Goal: Task Accomplishment & Management: Manage account settings

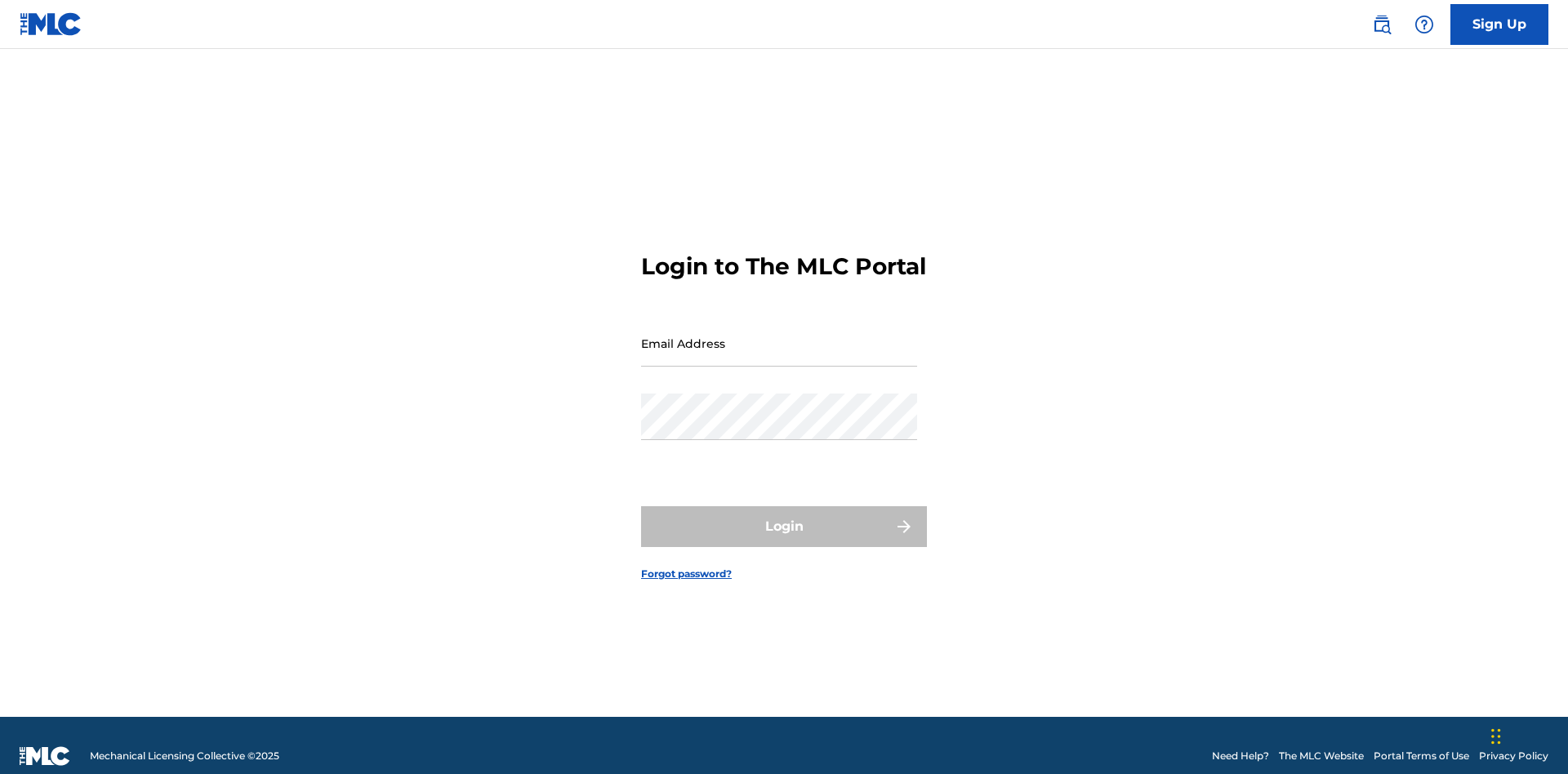
scroll to position [22, 0]
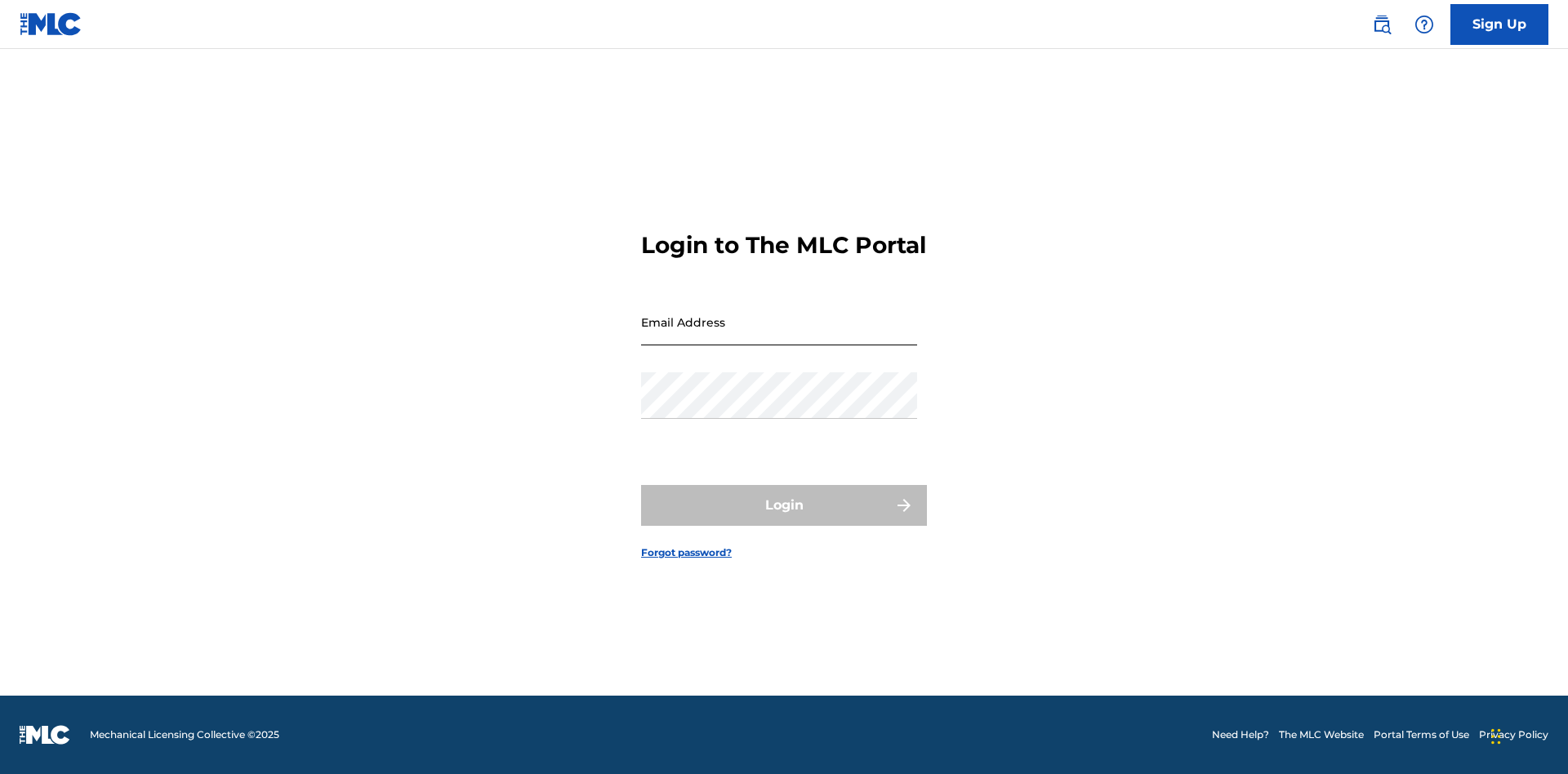
click at [779, 336] on input "Email Address" at bounding box center [780, 322] width 276 height 46
type input "[PERSON_NAME][EMAIL_ADDRESS][DOMAIN_NAME]"
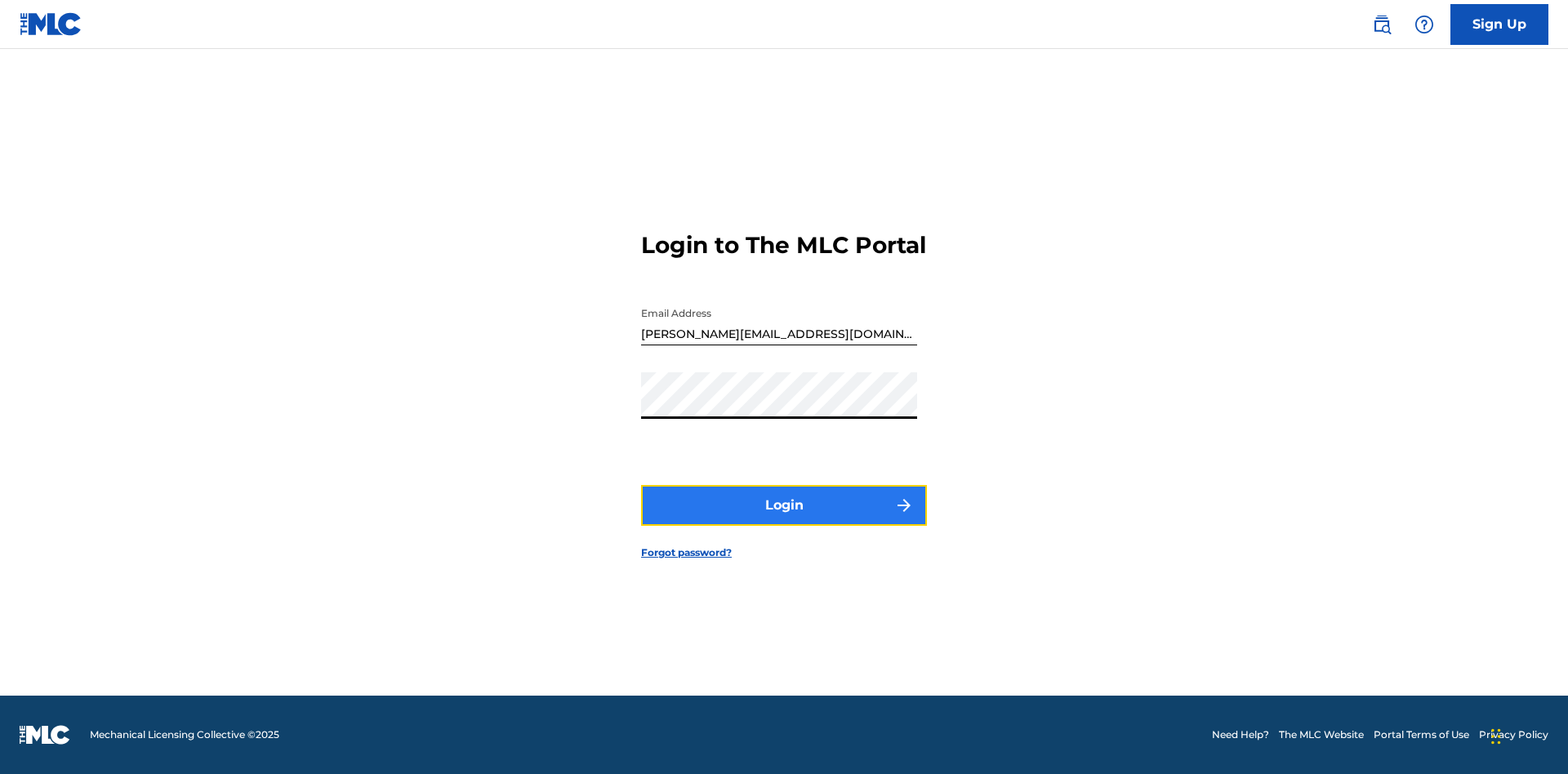
click at [784, 519] on button "Login" at bounding box center [784, 504] width 286 height 40
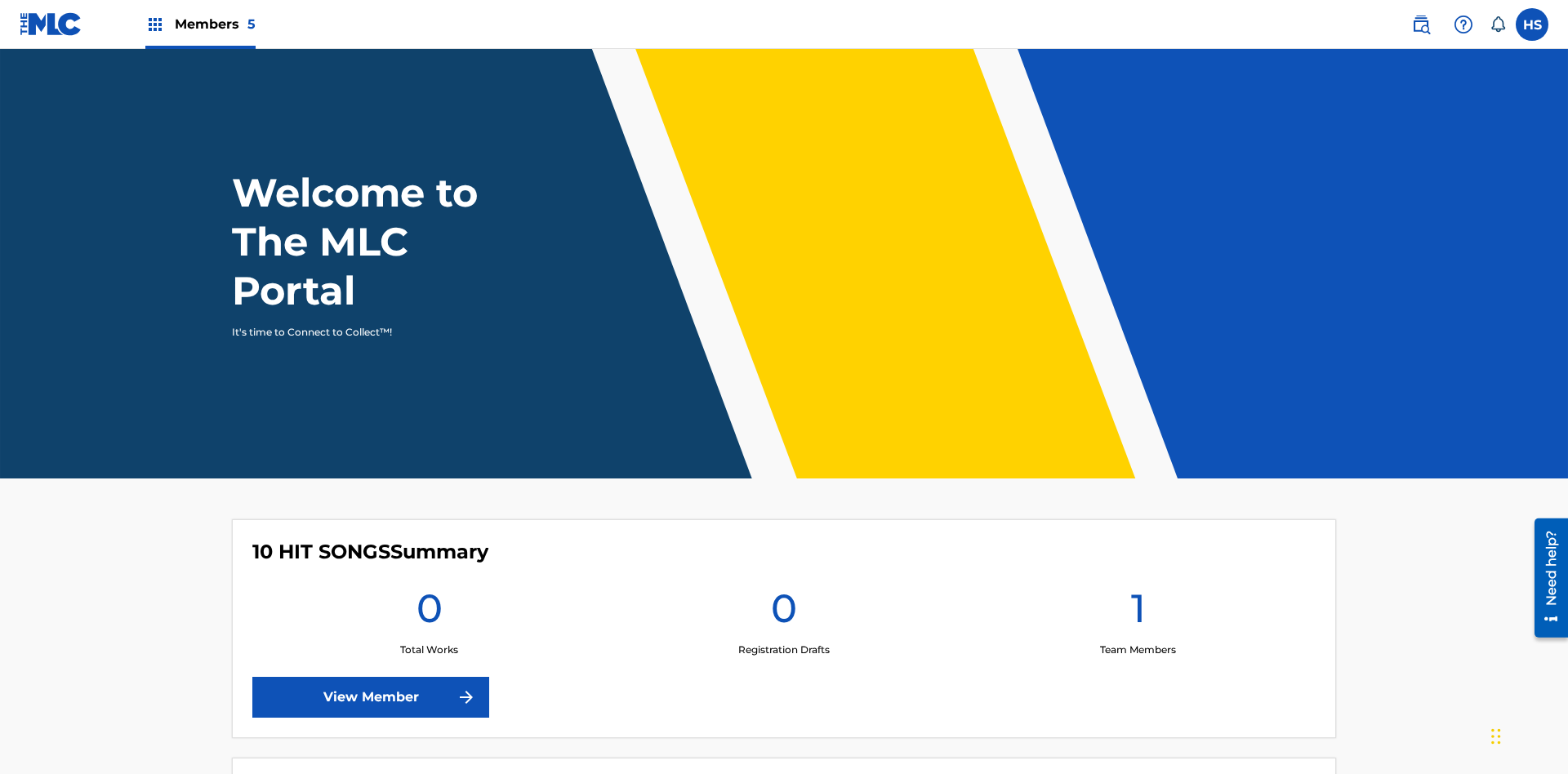
click at [199, 24] on span "Members 5" at bounding box center [215, 24] width 81 height 19
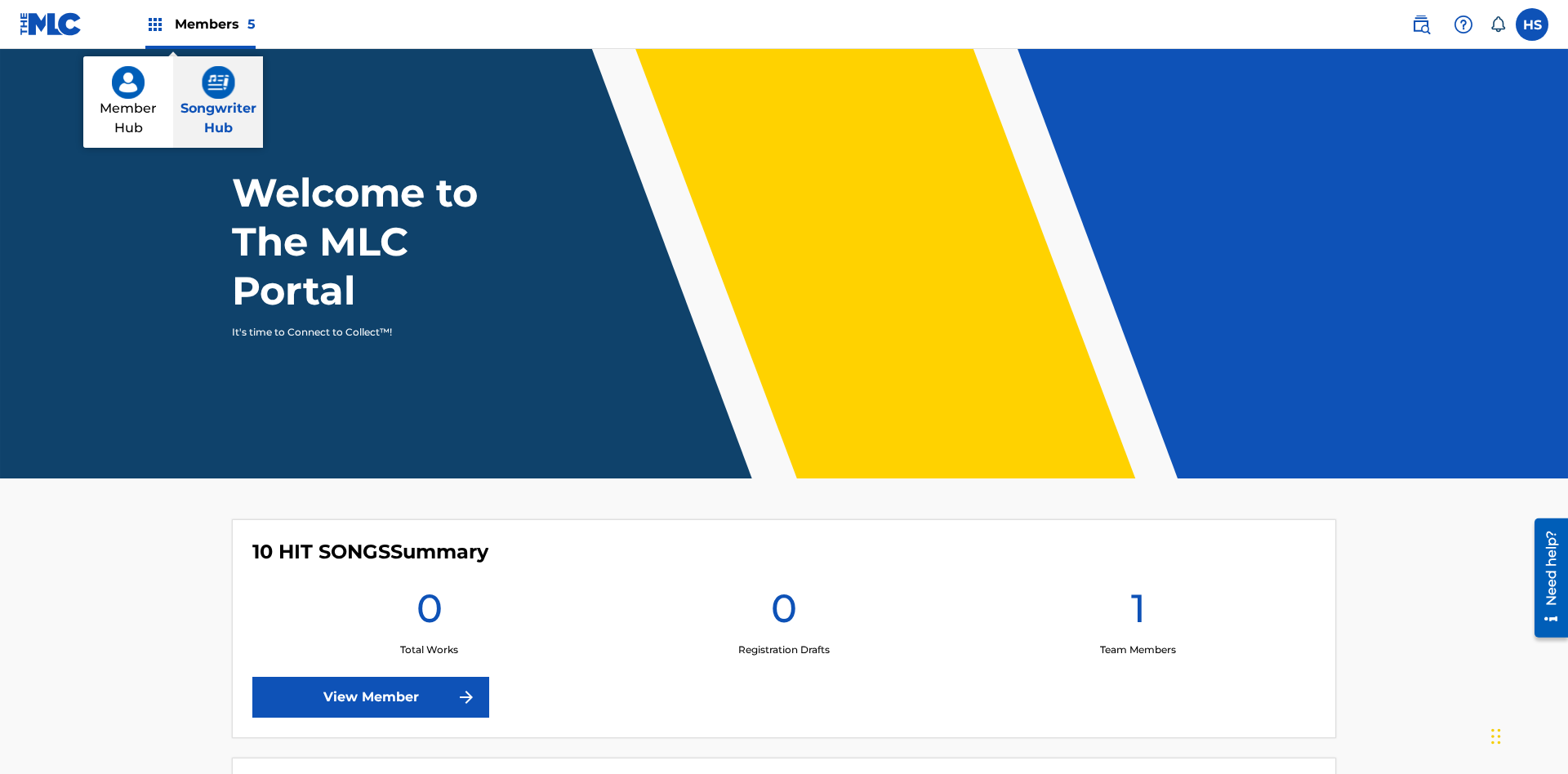
click at [218, 83] on img at bounding box center [218, 82] width 34 height 33
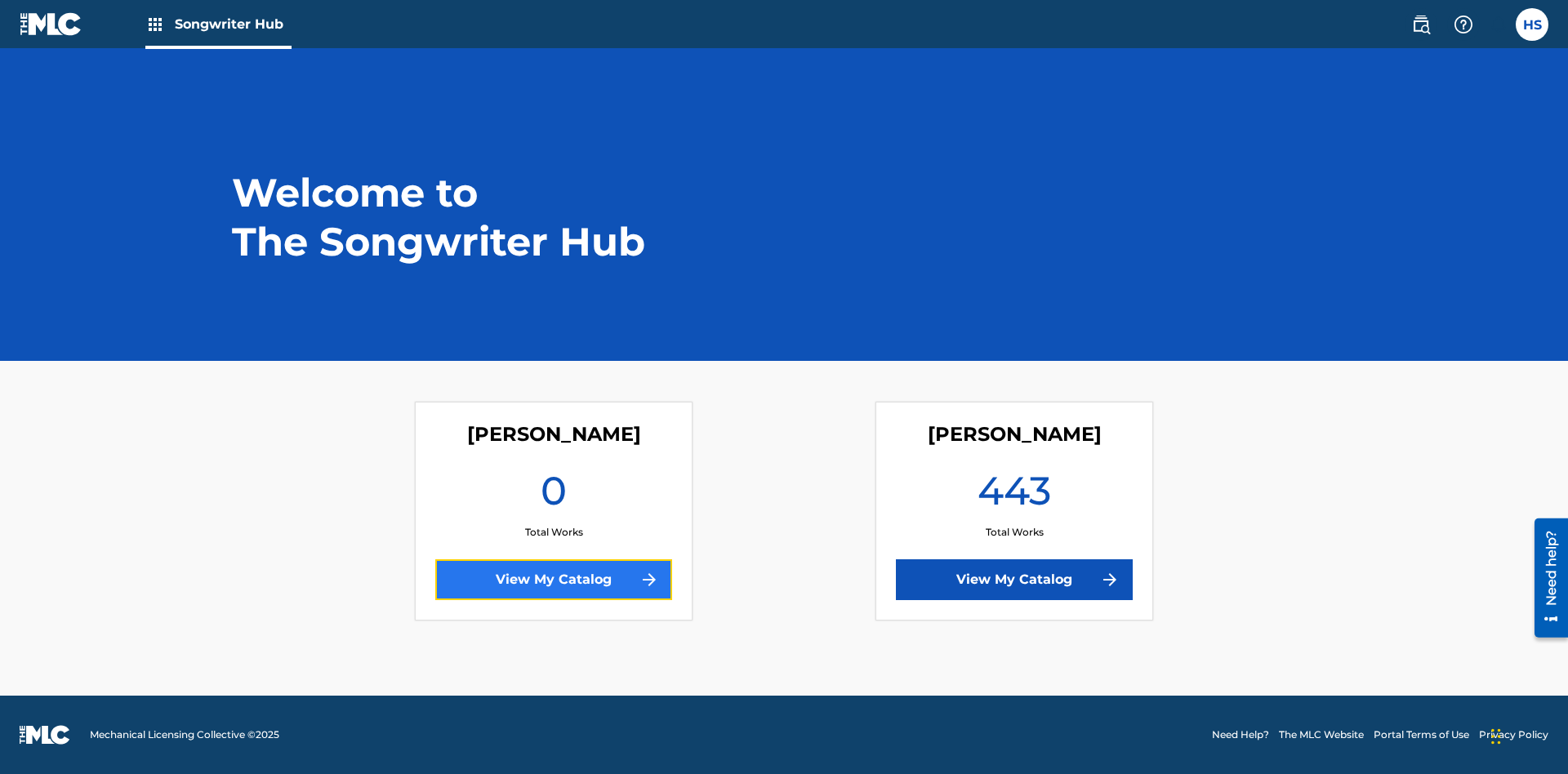
click at [554, 580] on link "View My Catalog" at bounding box center [554, 580] width 237 height 40
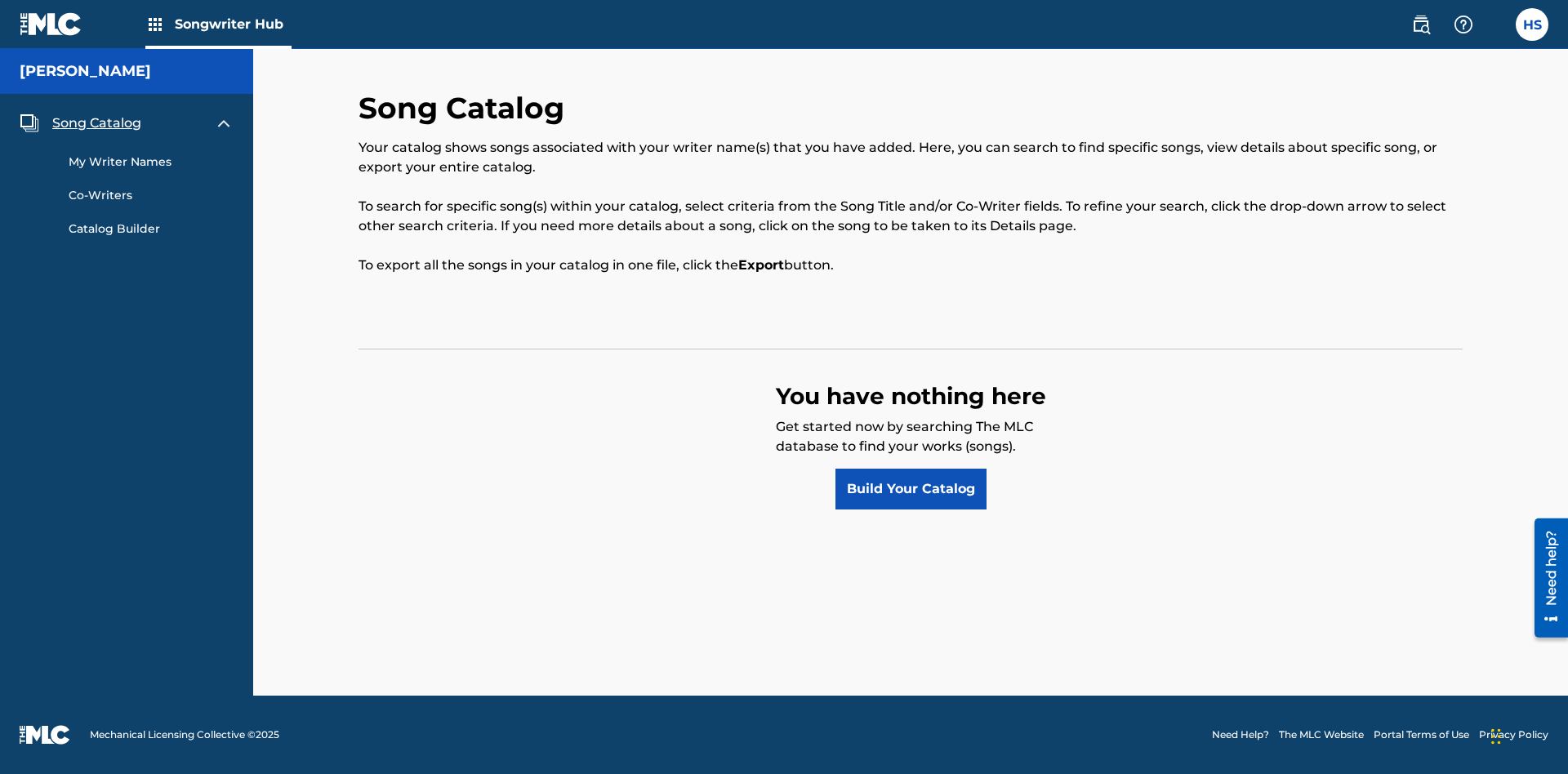
click at [97, 123] on span "Song Catalog" at bounding box center [97, 123] width 89 height 20
click at [911, 490] on link "Build Your Catalog" at bounding box center [910, 489] width 151 height 40
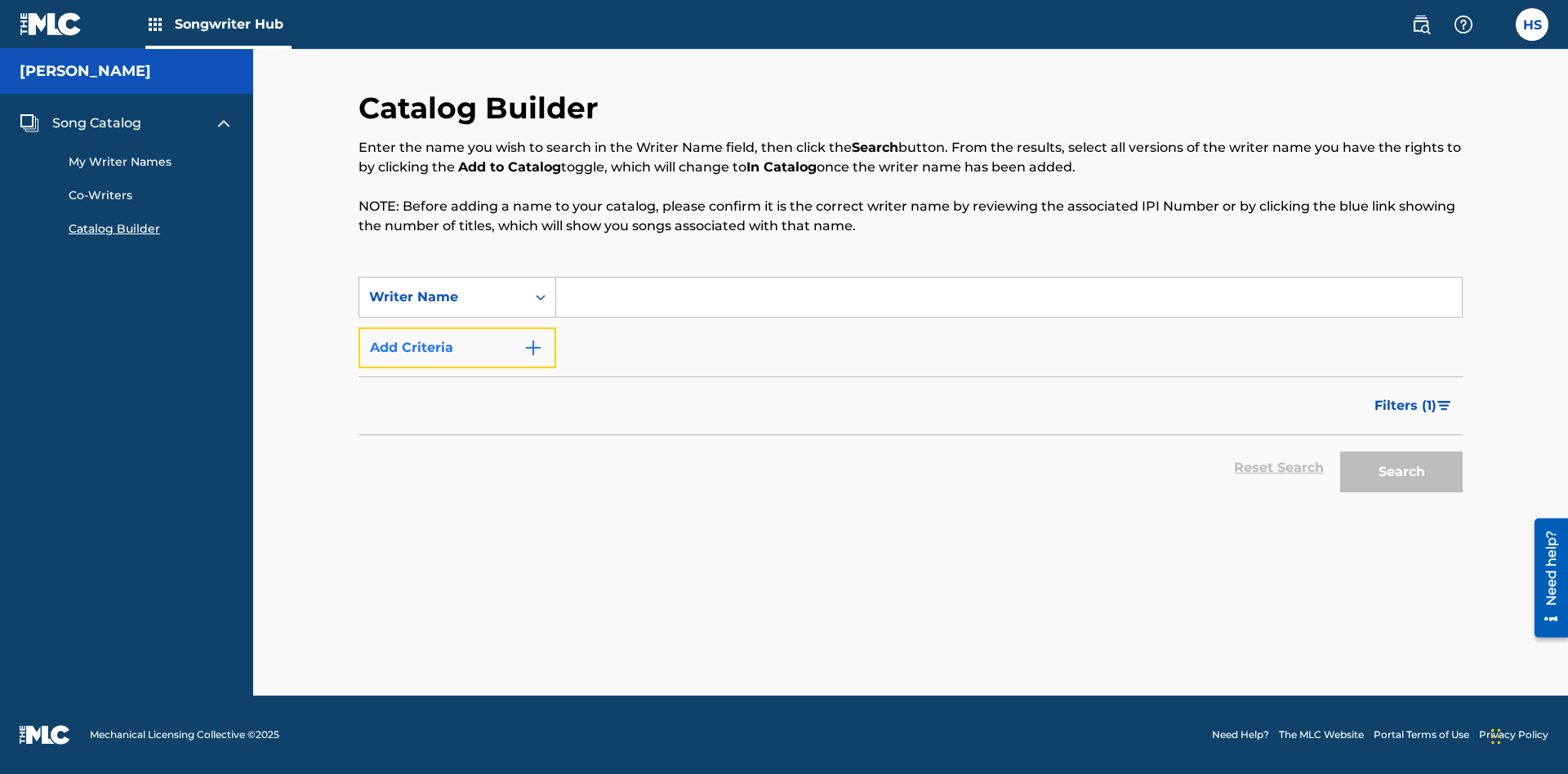
click at [457, 348] on button "Add Criteria" at bounding box center [457, 348] width 197 height 40
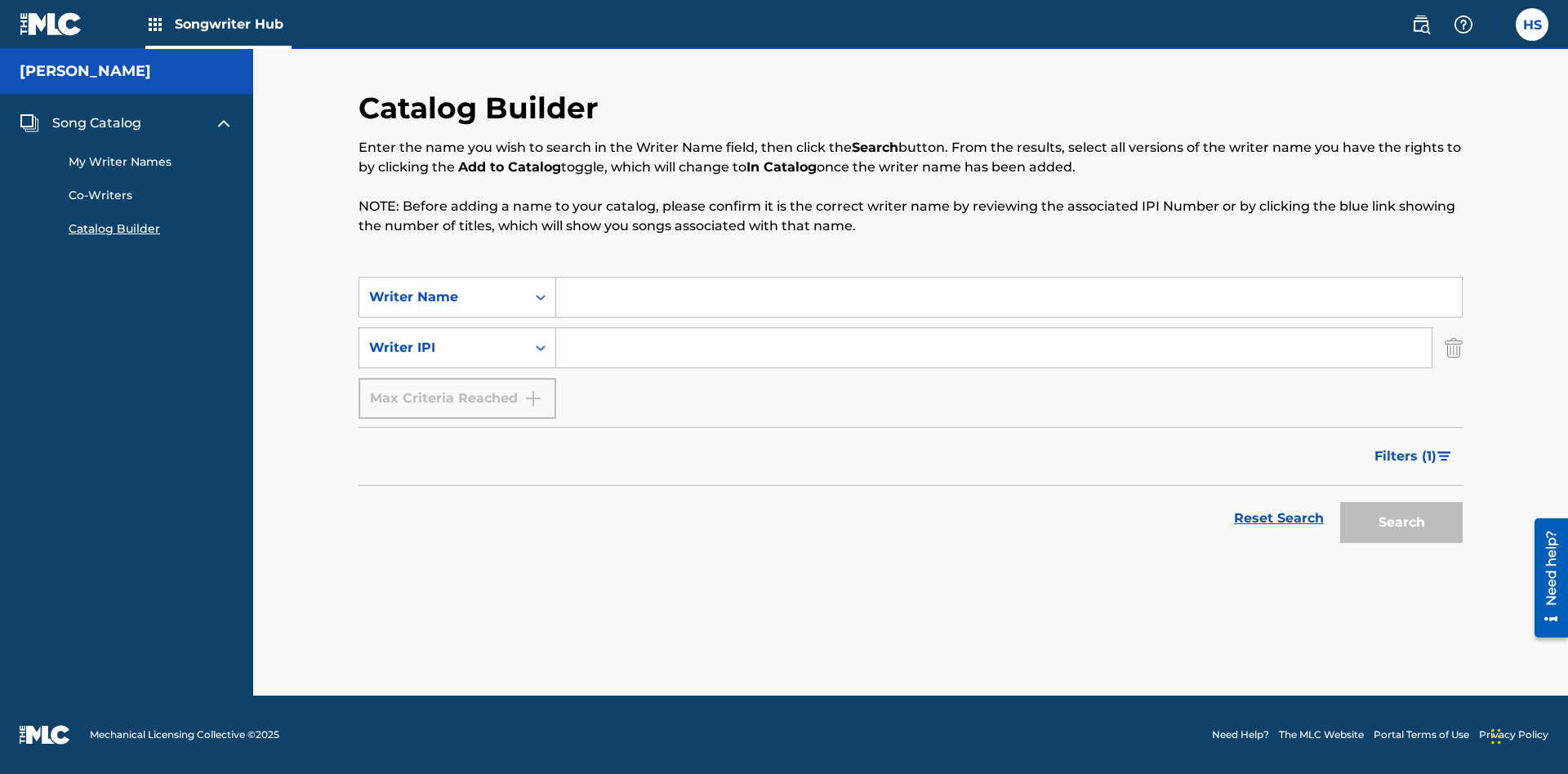
click at [1008, 297] on input "Search Form" at bounding box center [1008, 297] width 906 height 39
type input "[PERSON_NAME]"
click at [994, 348] on input "Search Form" at bounding box center [993, 348] width 875 height 39
type input "00196748412"
click at [1401, 523] on button "Search" at bounding box center [1401, 522] width 122 height 40
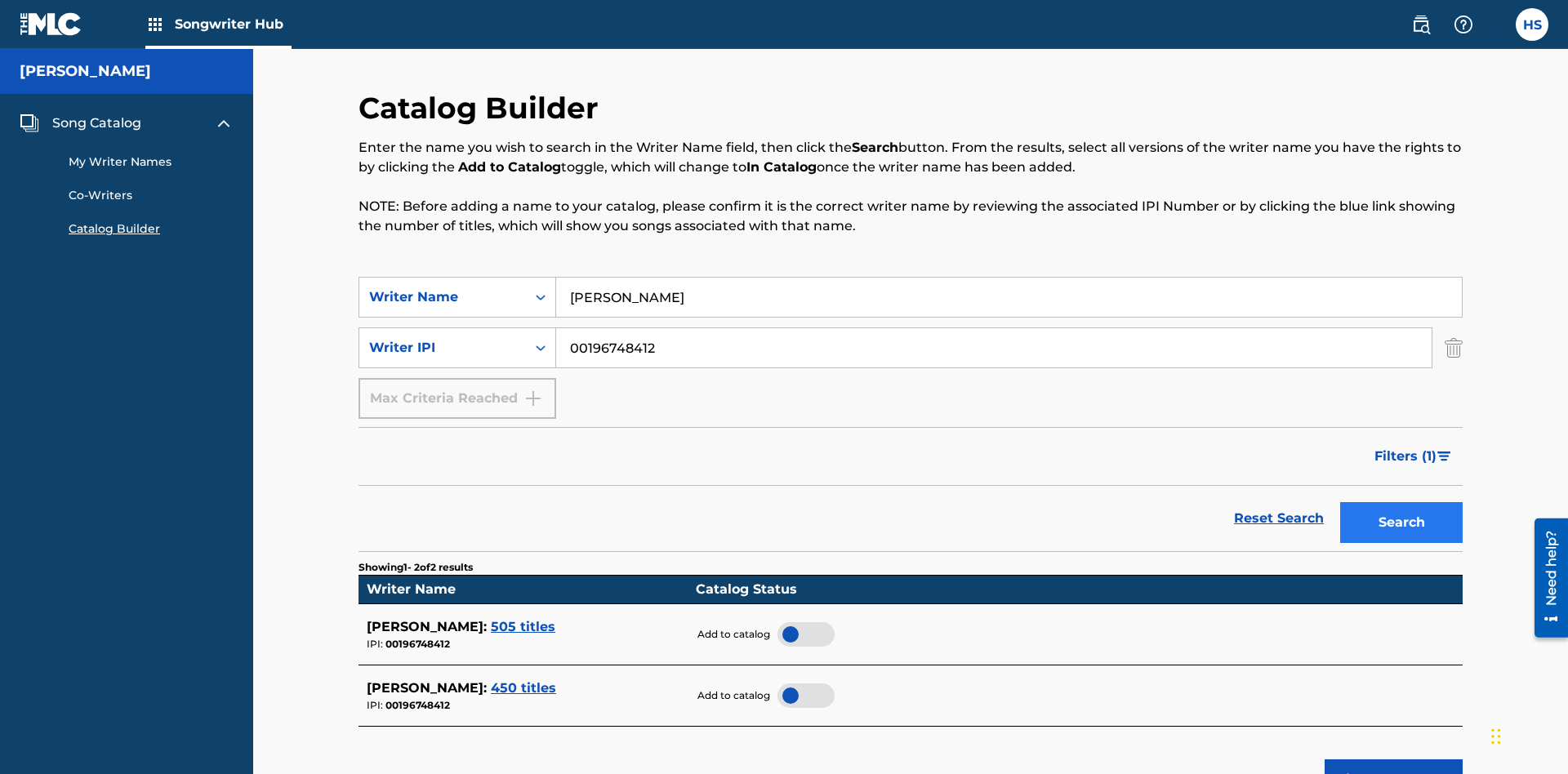
scroll to position [263, 0]
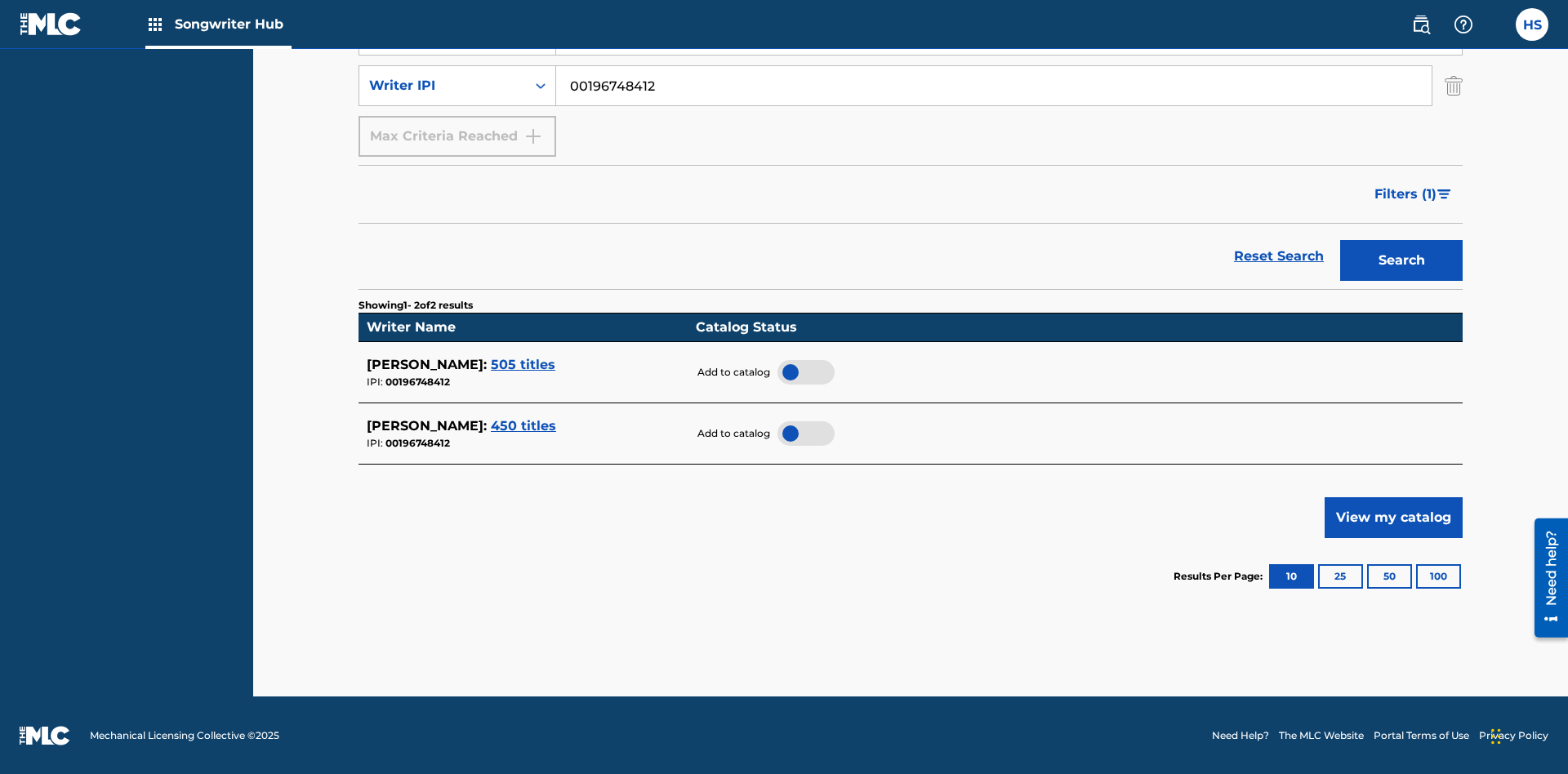
click at [805, 371] on div at bounding box center [806, 372] width 57 height 25
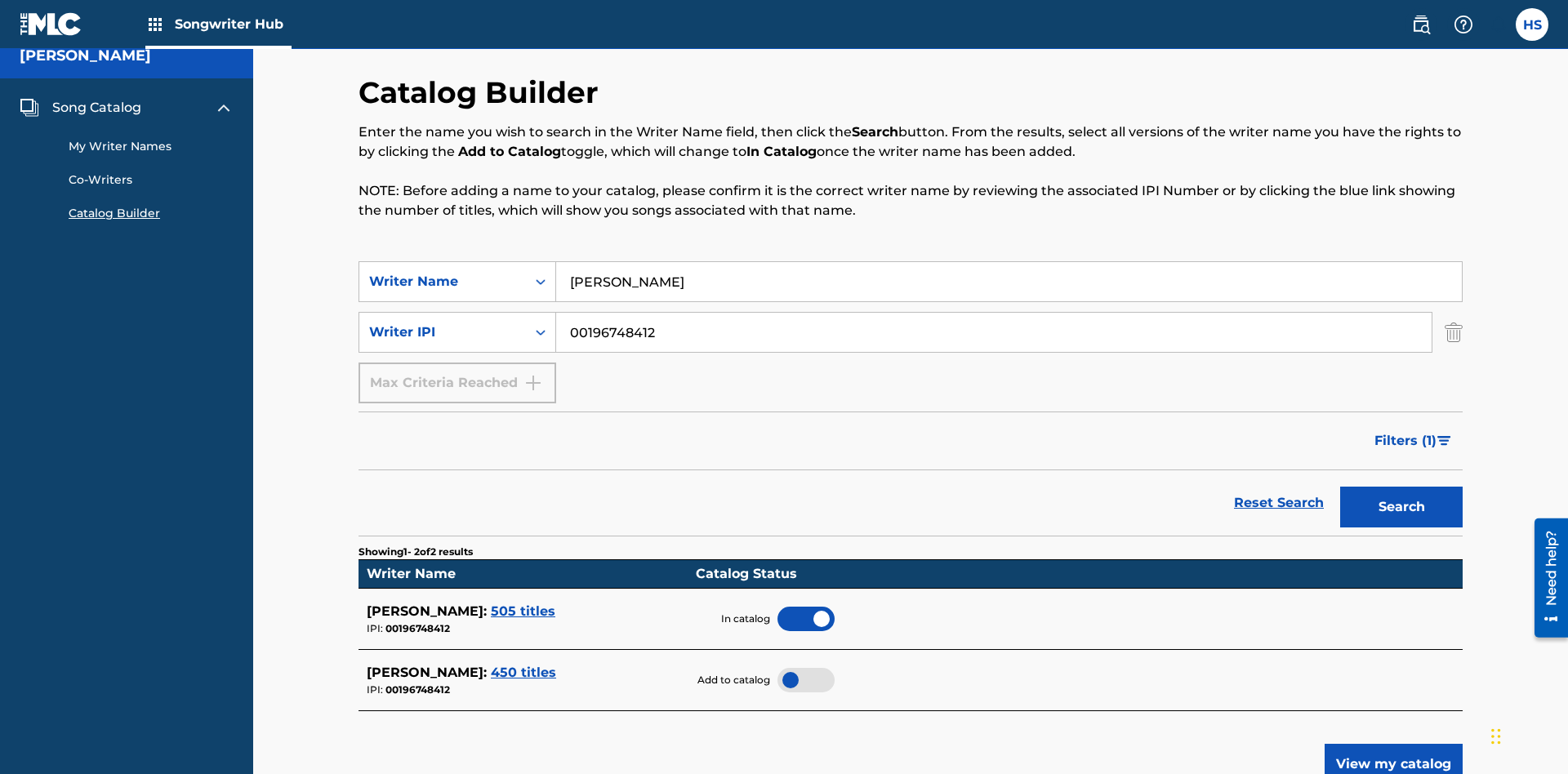
click at [97, 108] on span "Song Catalog" at bounding box center [97, 108] width 89 height 20
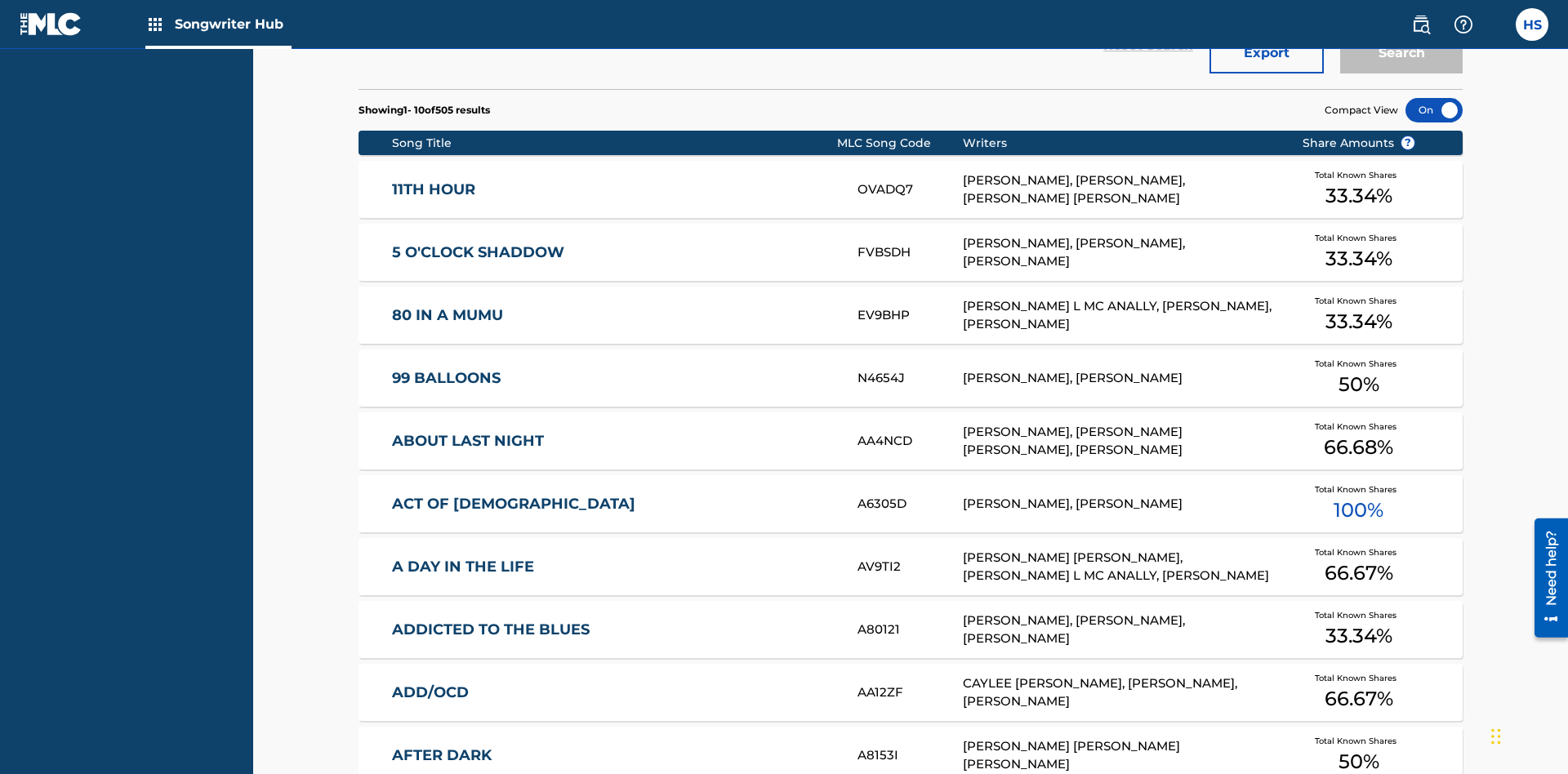
scroll to position [513, 0]
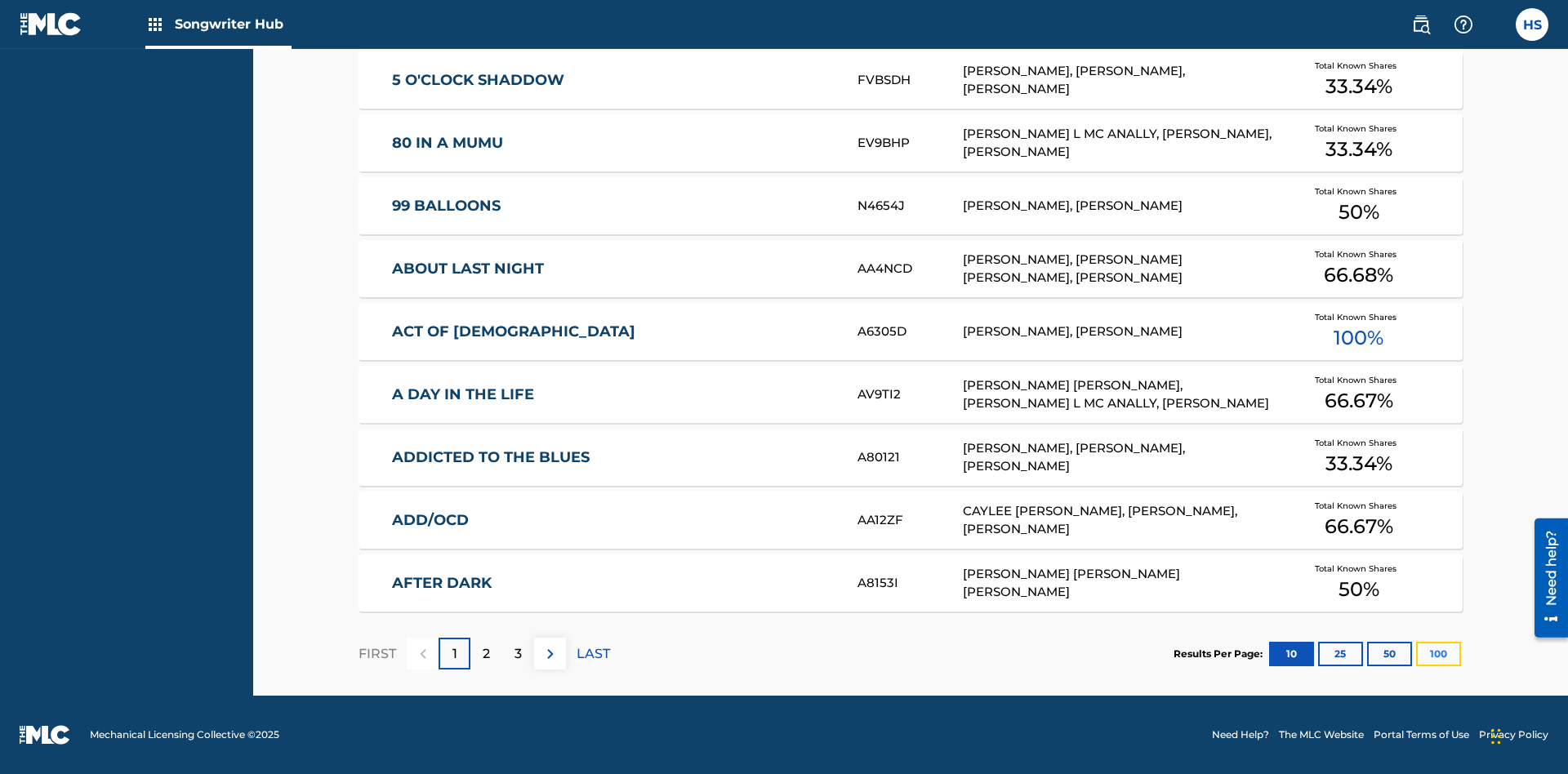
click at [1416, 654] on button "100" at bounding box center [1439, 654] width 45 height 25
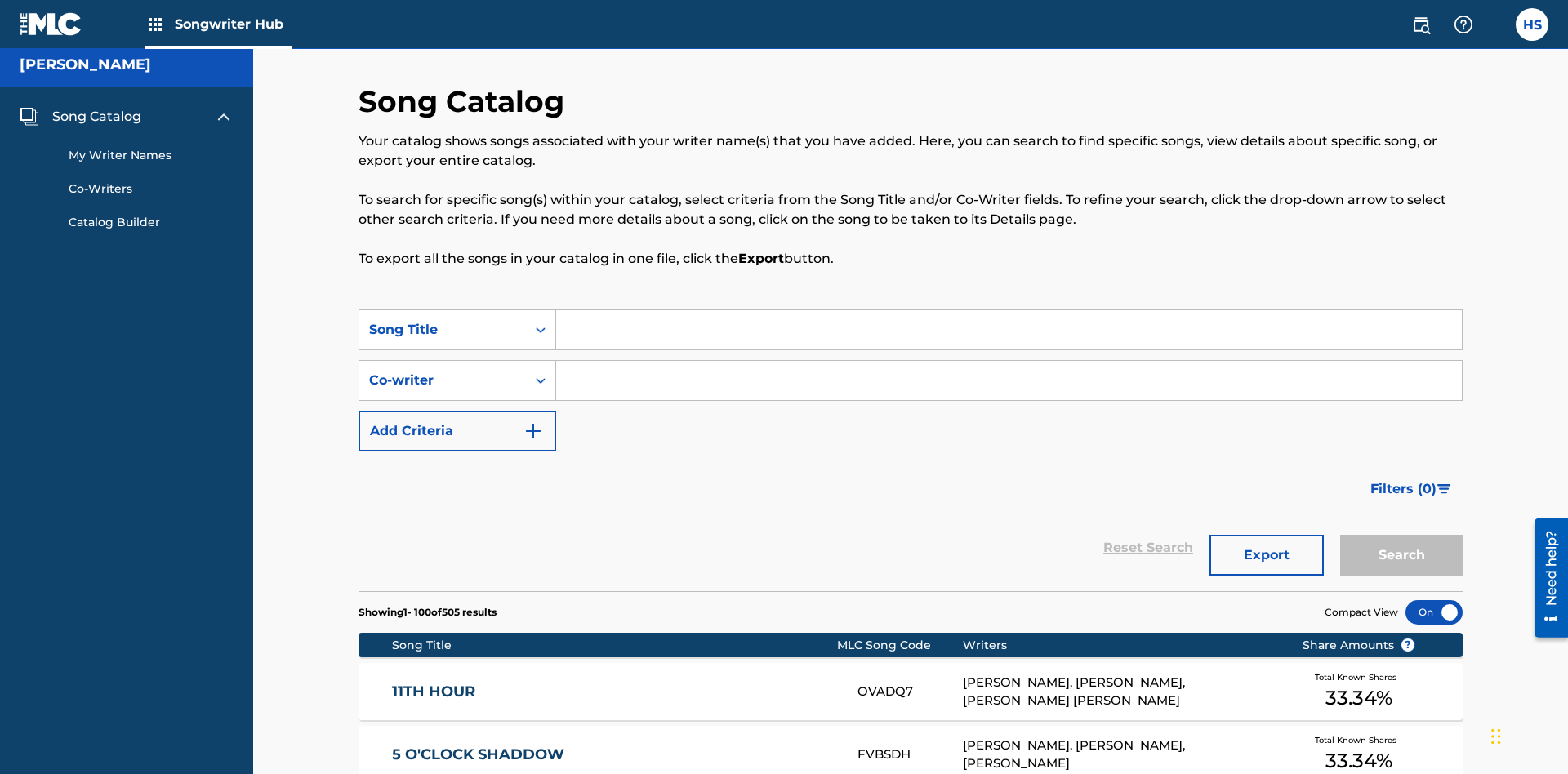
scroll to position [6342, 0]
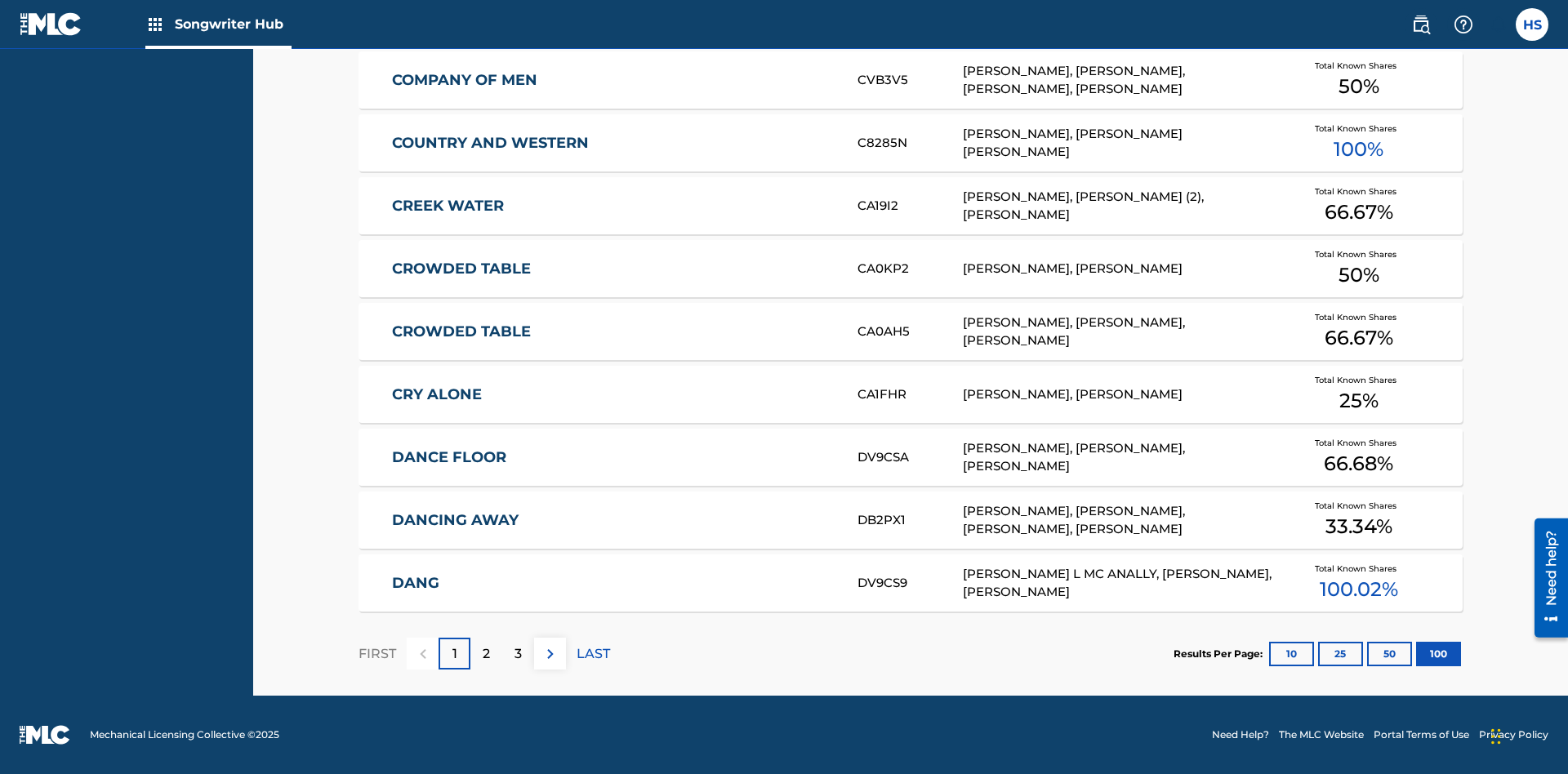
click at [376, 654] on p "FIRST" at bounding box center [377, 655] width 37 height 20
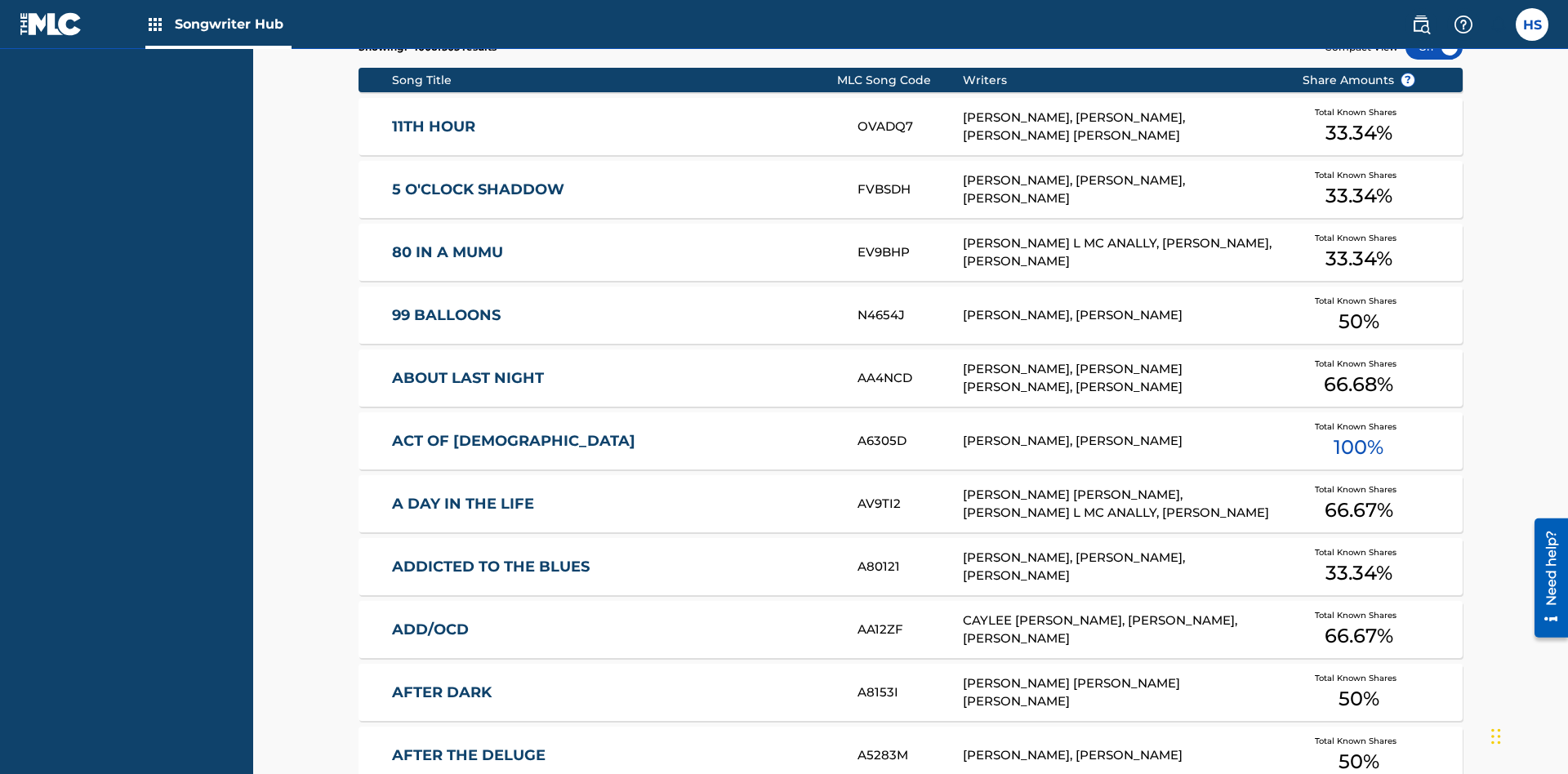
scroll to position [513, 0]
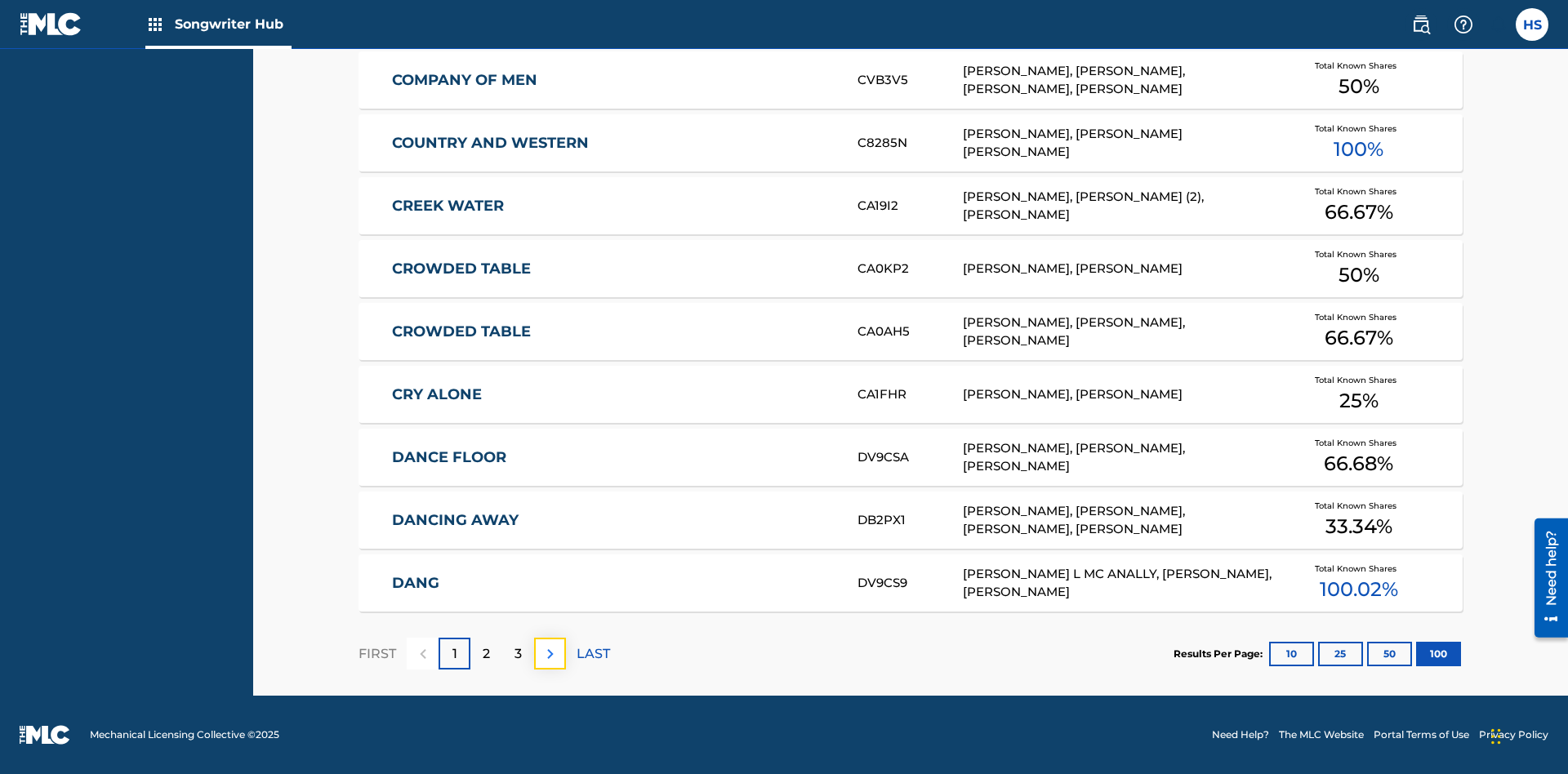
click at [550, 654] on img at bounding box center [551, 655] width 20 height 20
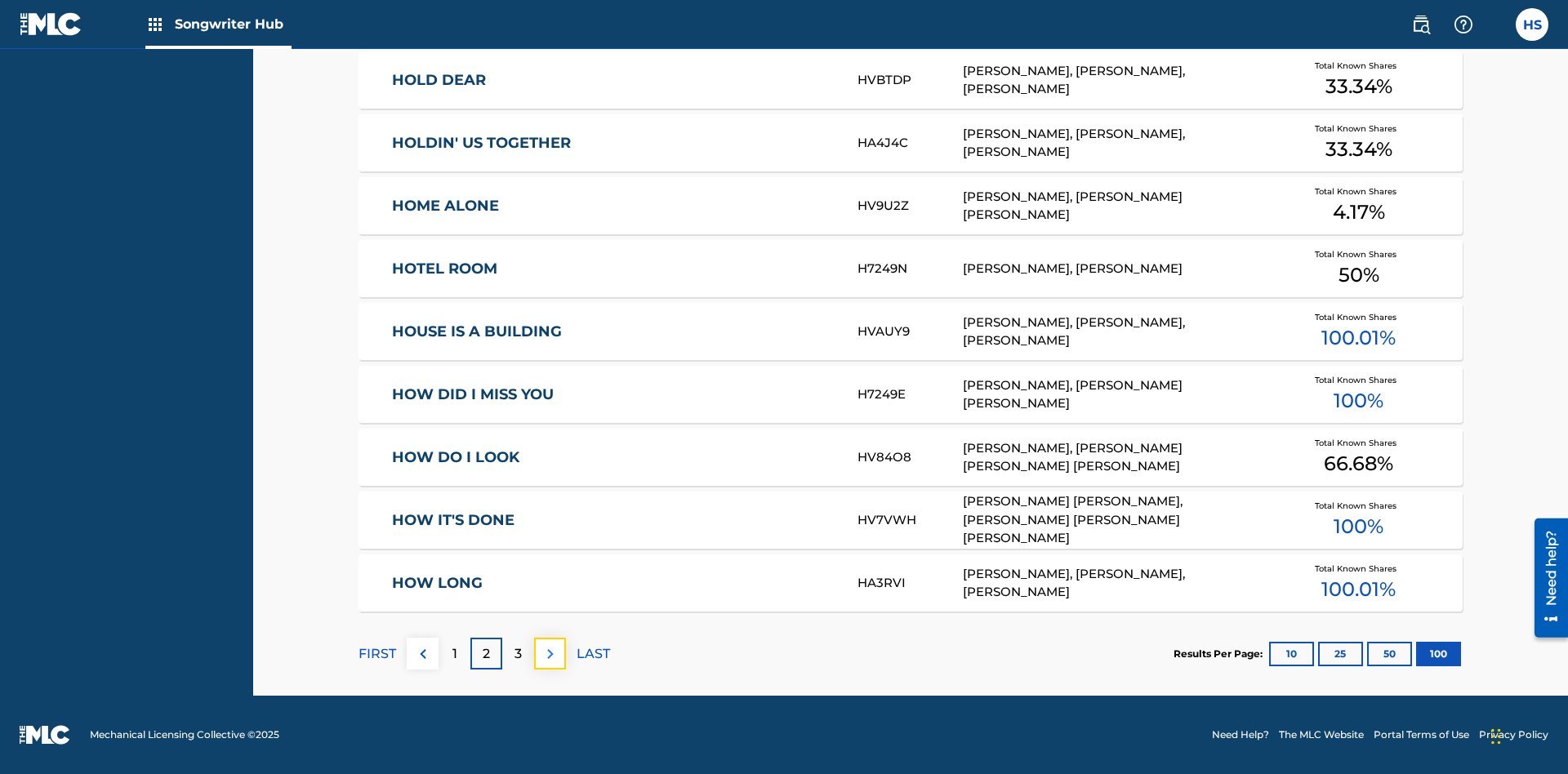
click at [550, 654] on img at bounding box center [551, 655] width 20 height 20
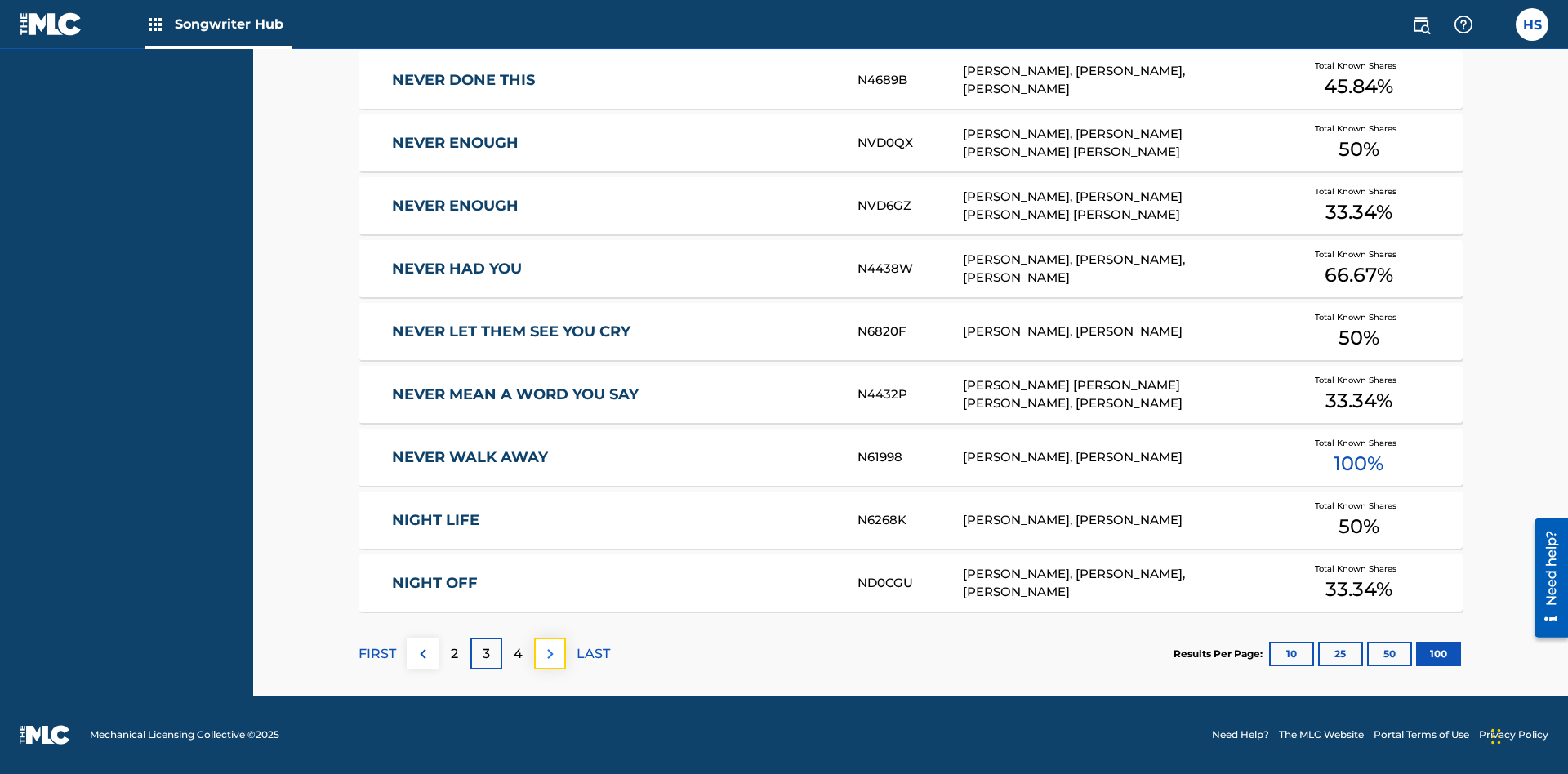
click at [550, 654] on img at bounding box center [551, 655] width 20 height 20
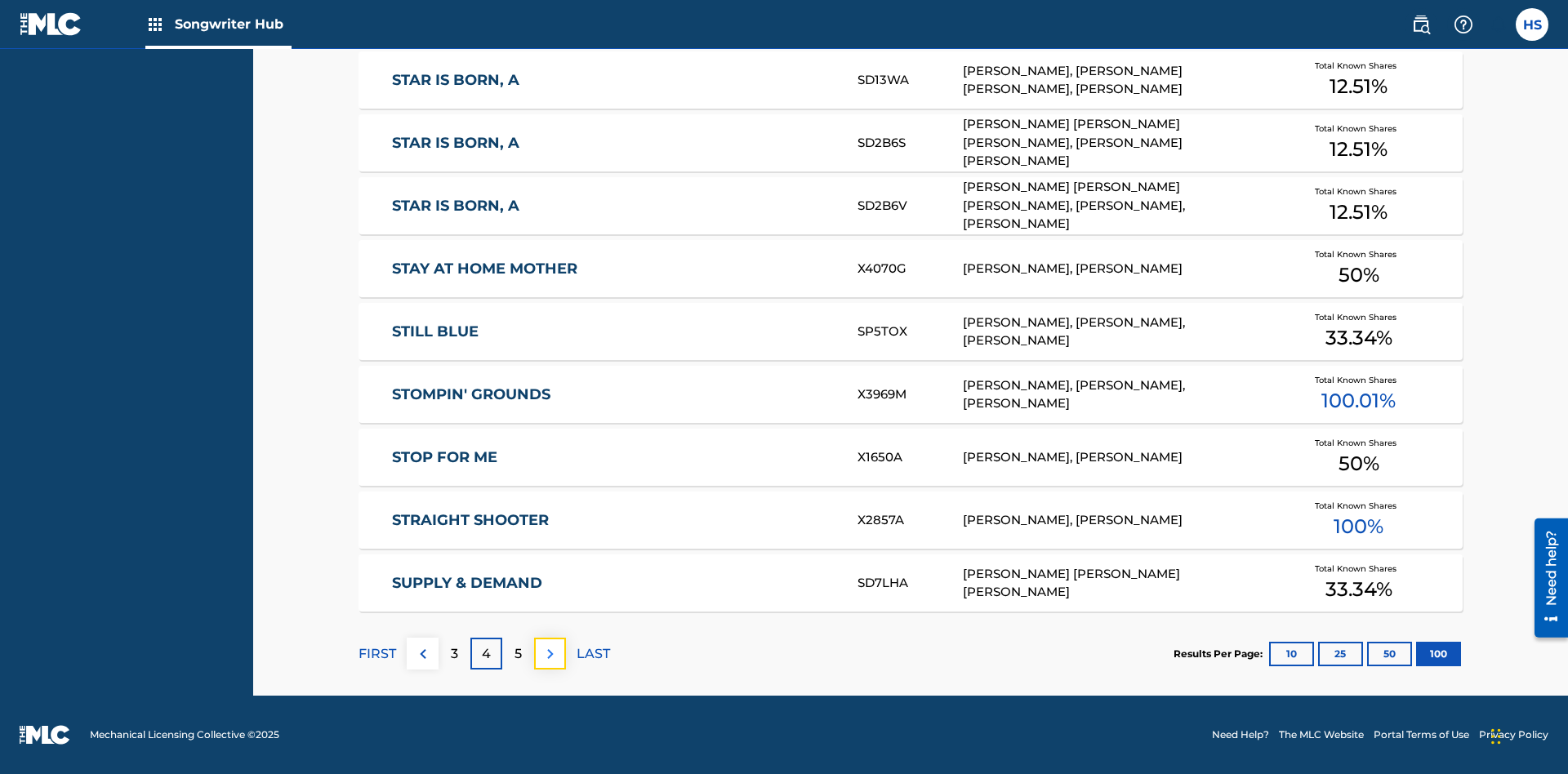
click at [550, 654] on img at bounding box center [551, 655] width 20 height 20
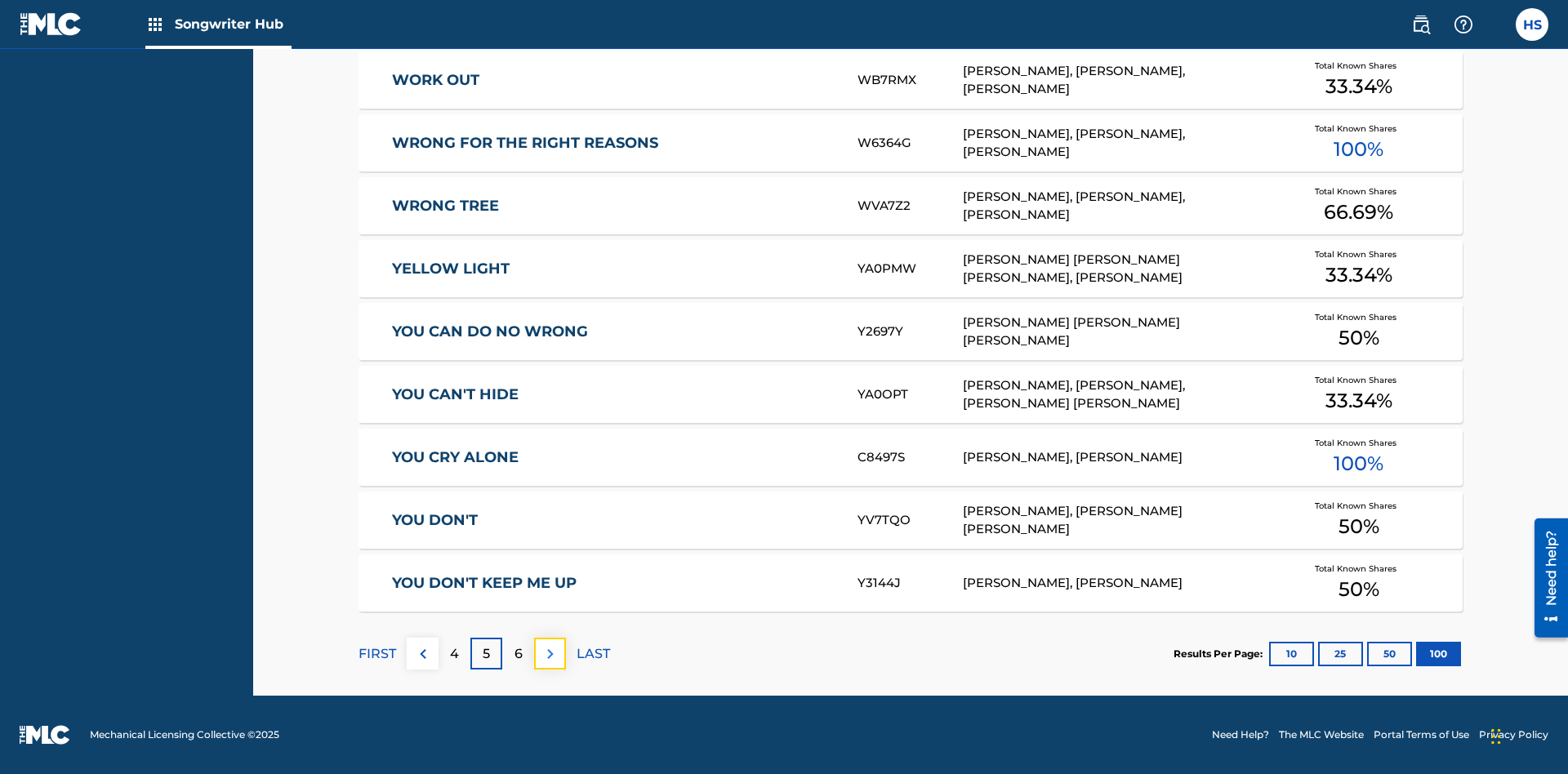
click at [550, 654] on img at bounding box center [551, 655] width 20 height 20
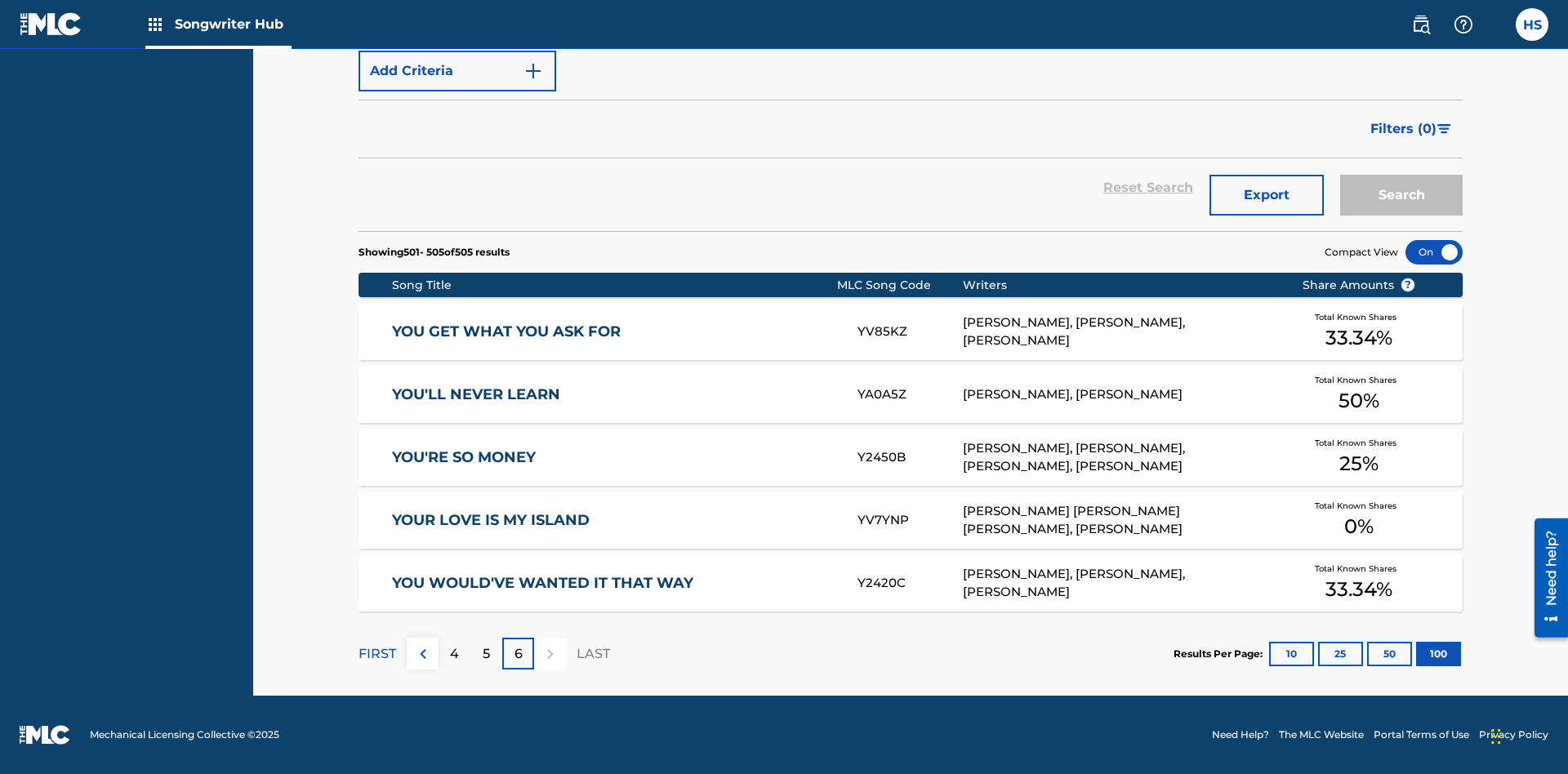
scroll to position [55, 0]
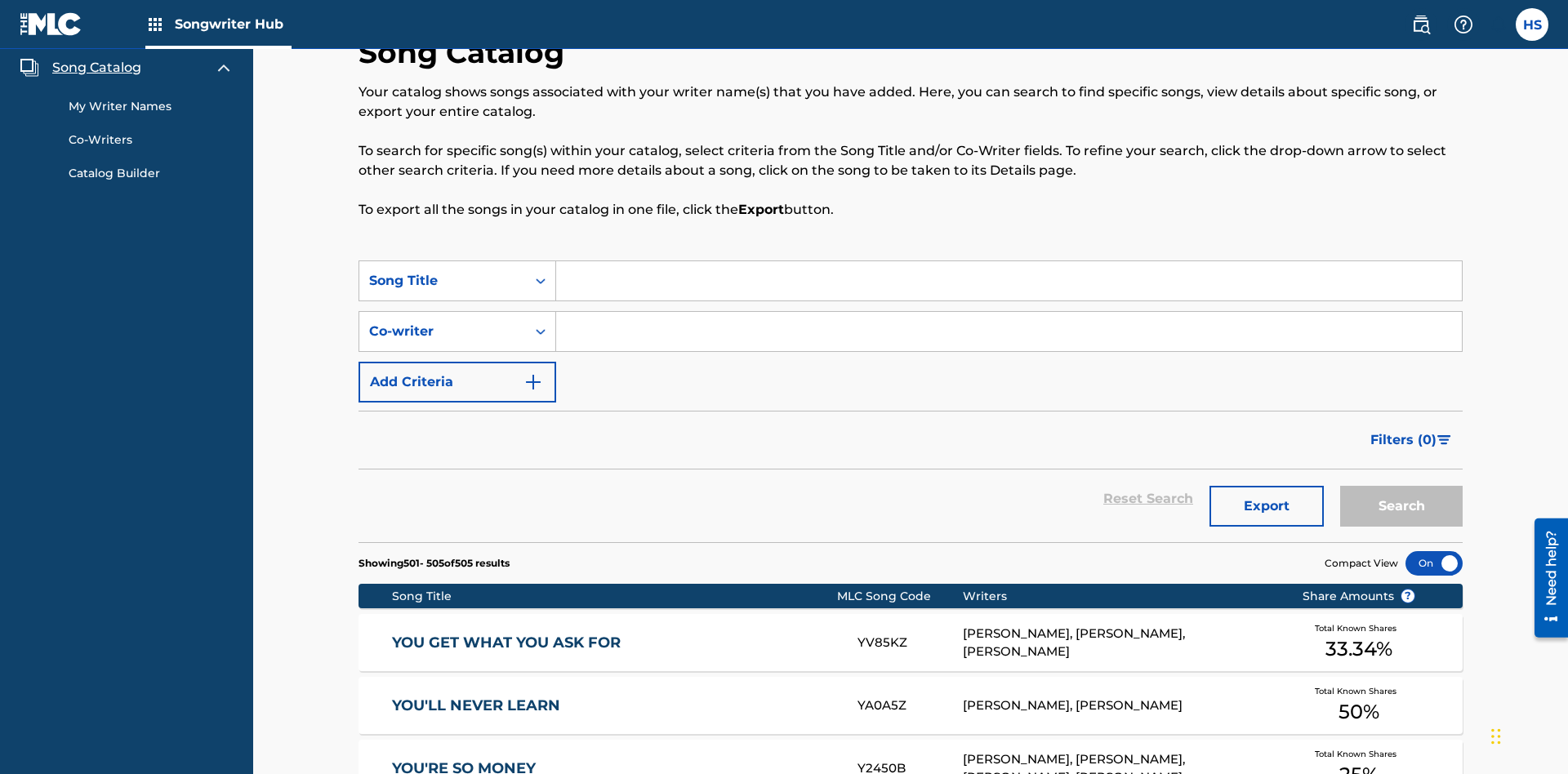
click at [151, 107] on link "My Writer Names" at bounding box center [151, 106] width 165 height 17
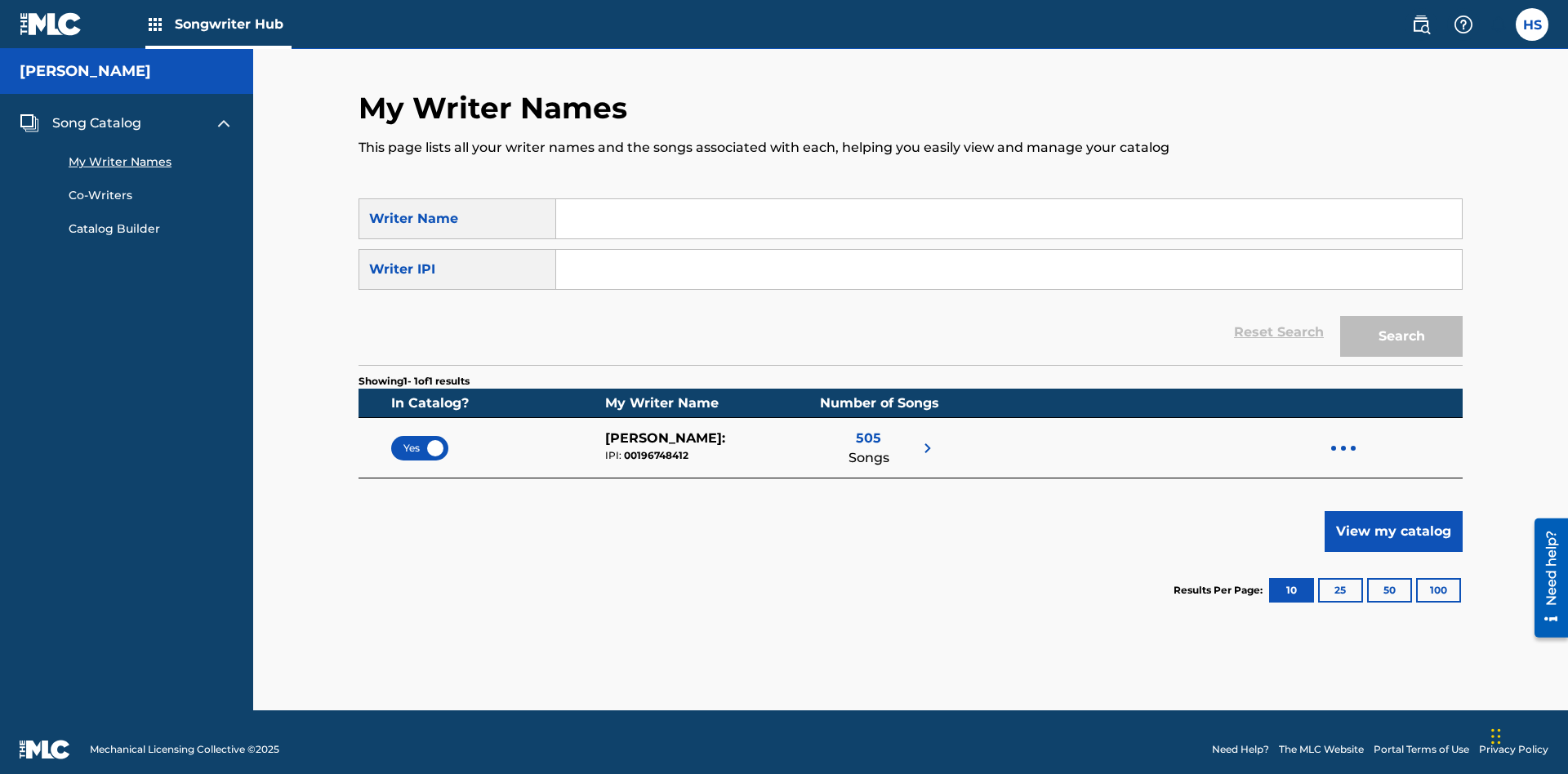
scroll to position [15, 0]
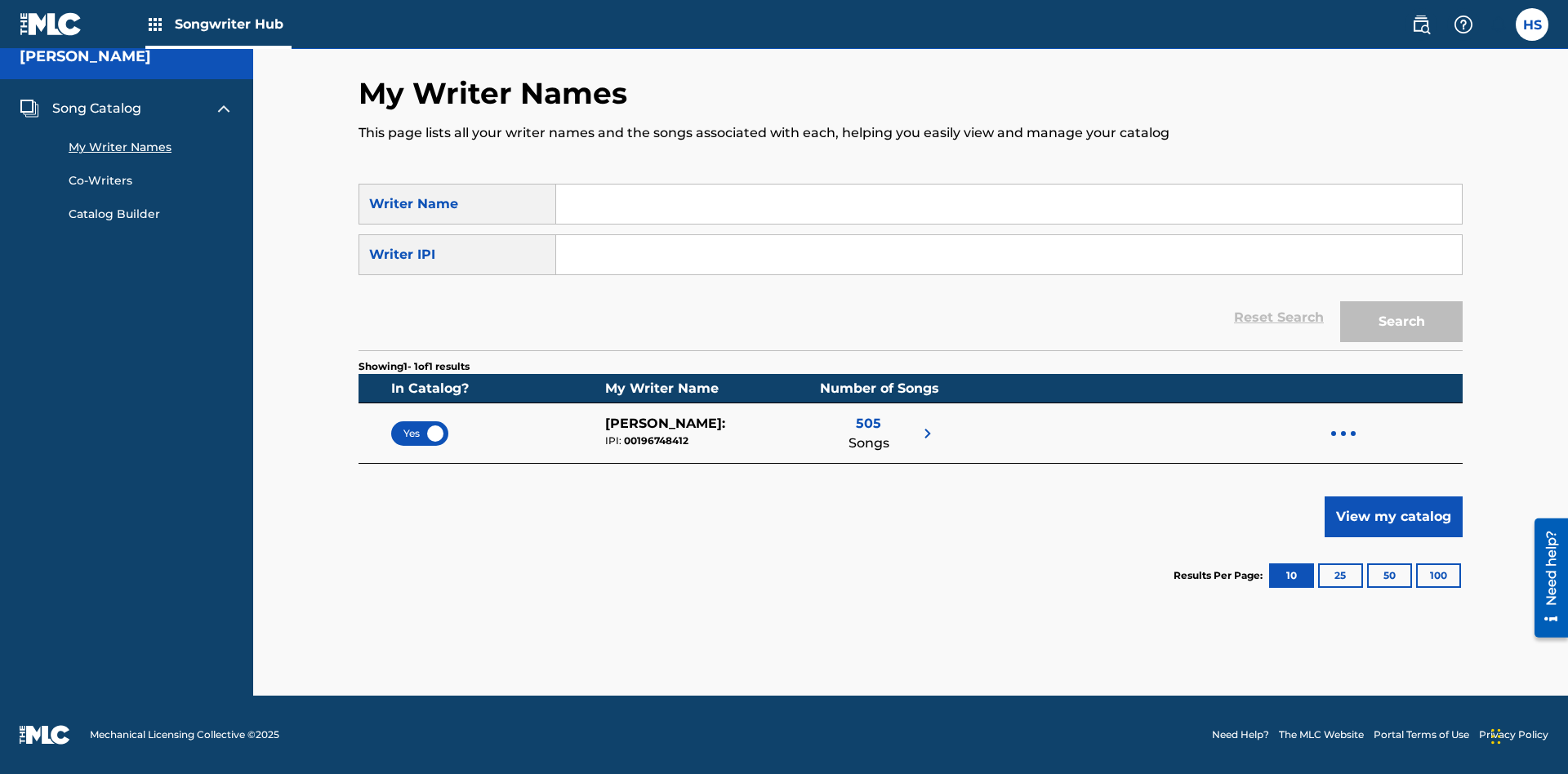
click at [419, 433] on span "Yes" at bounding box center [419, 433] width 33 height 15
click at [419, 433] on span "No" at bounding box center [419, 433] width 31 height 15
click at [97, 109] on span "Song Catalog" at bounding box center [97, 109] width 89 height 20
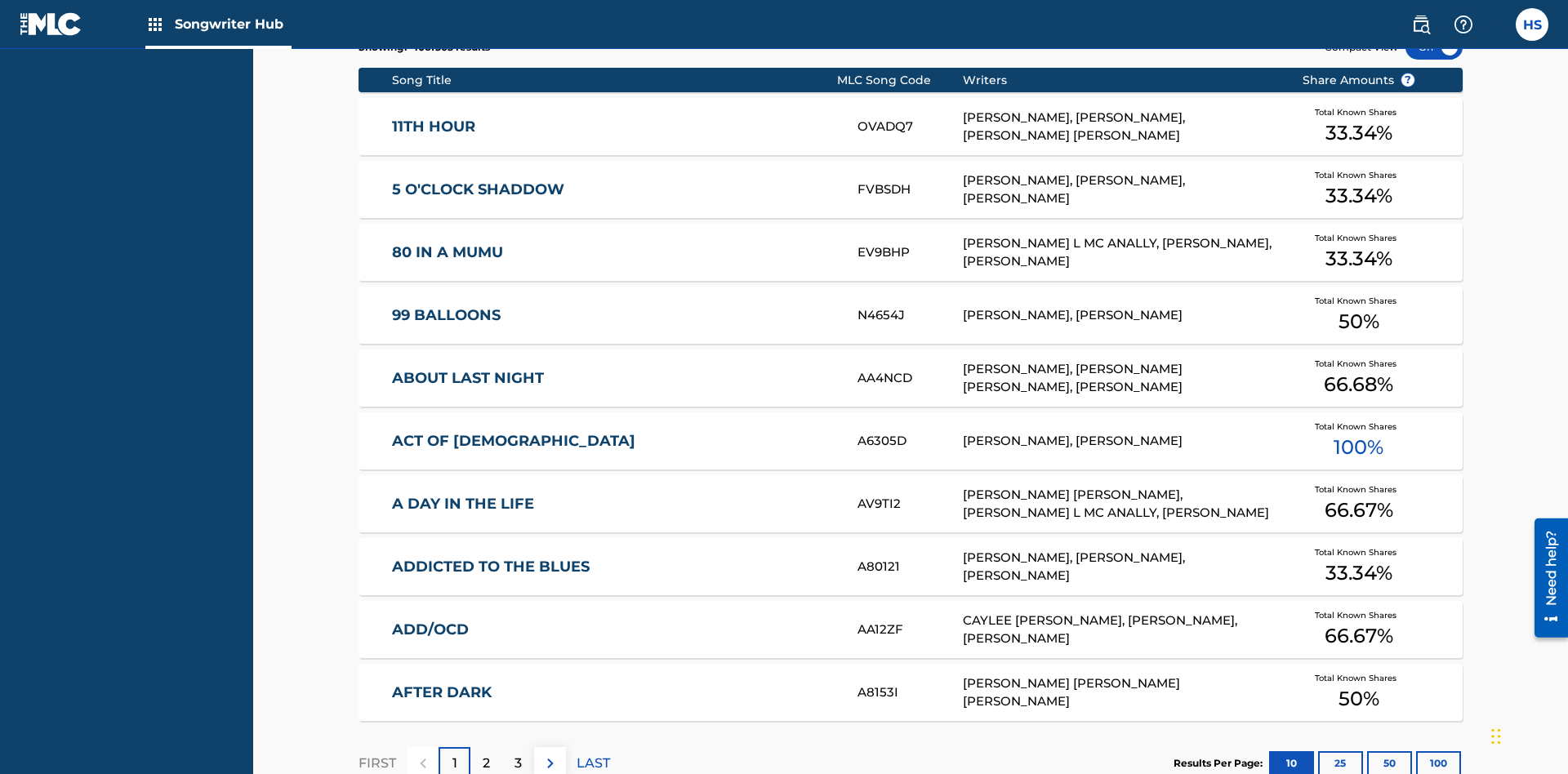
scroll to position [55, 0]
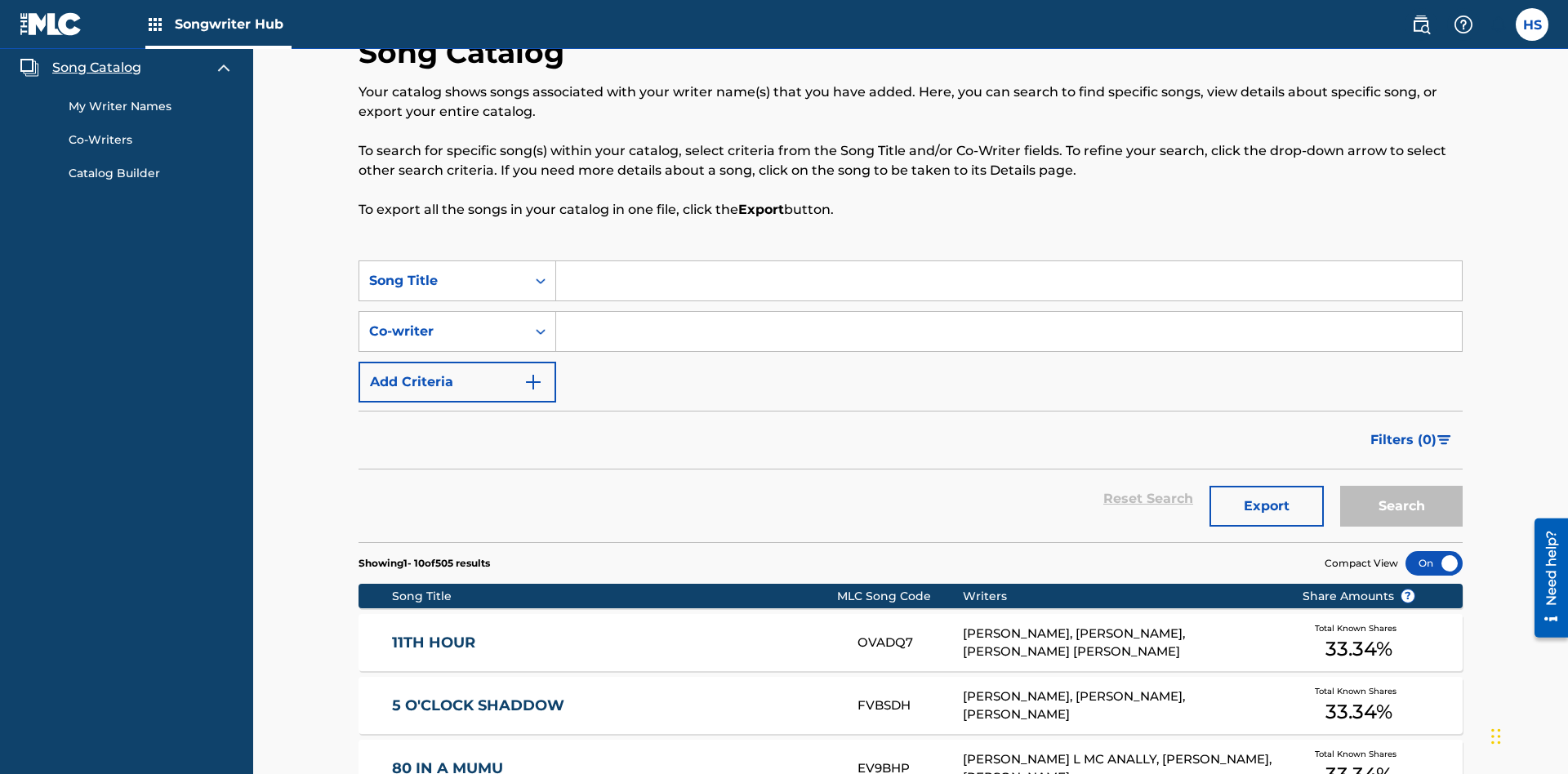
click at [151, 107] on link "My Writer Names" at bounding box center [151, 106] width 165 height 17
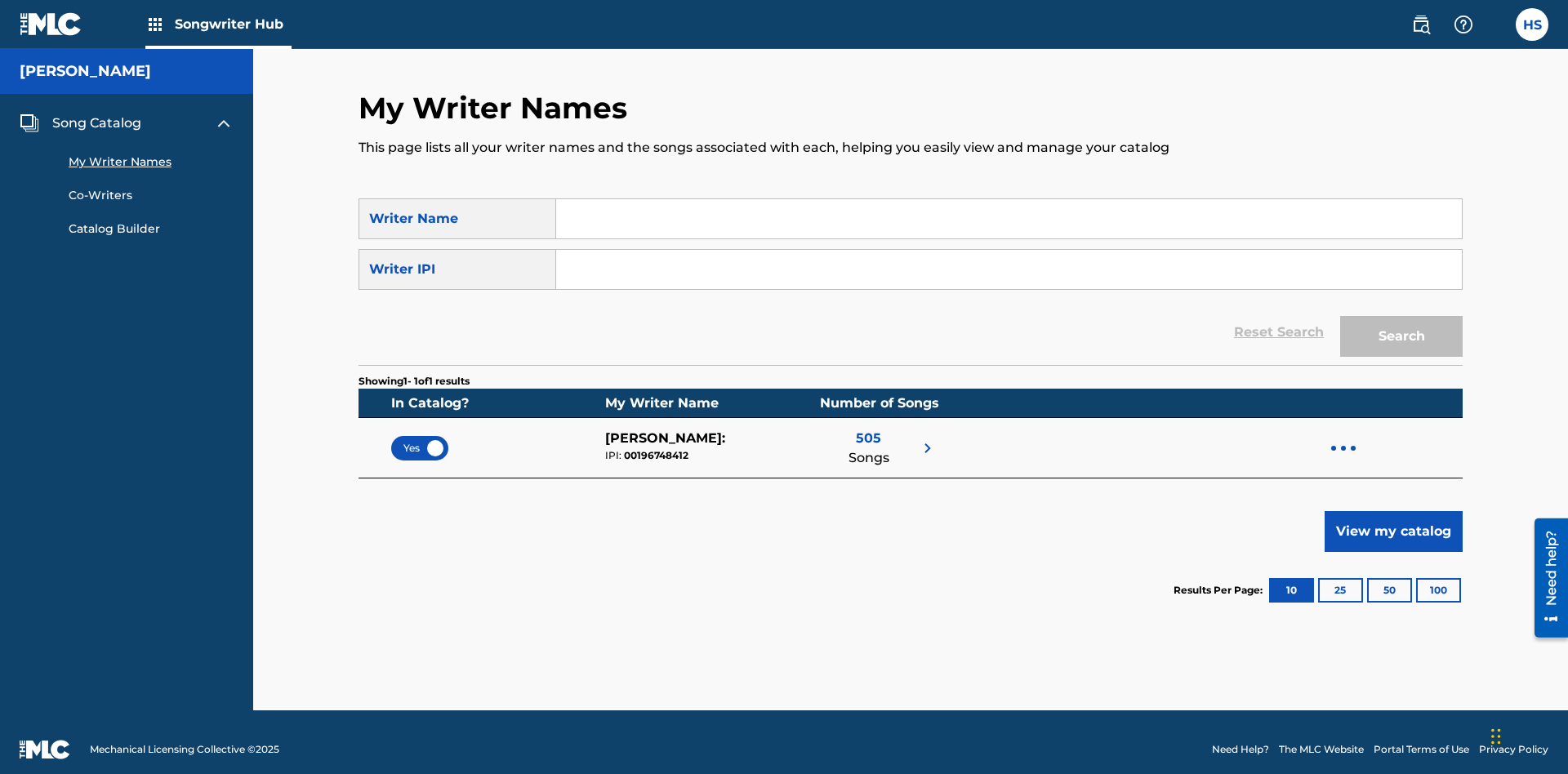
scroll to position [15, 0]
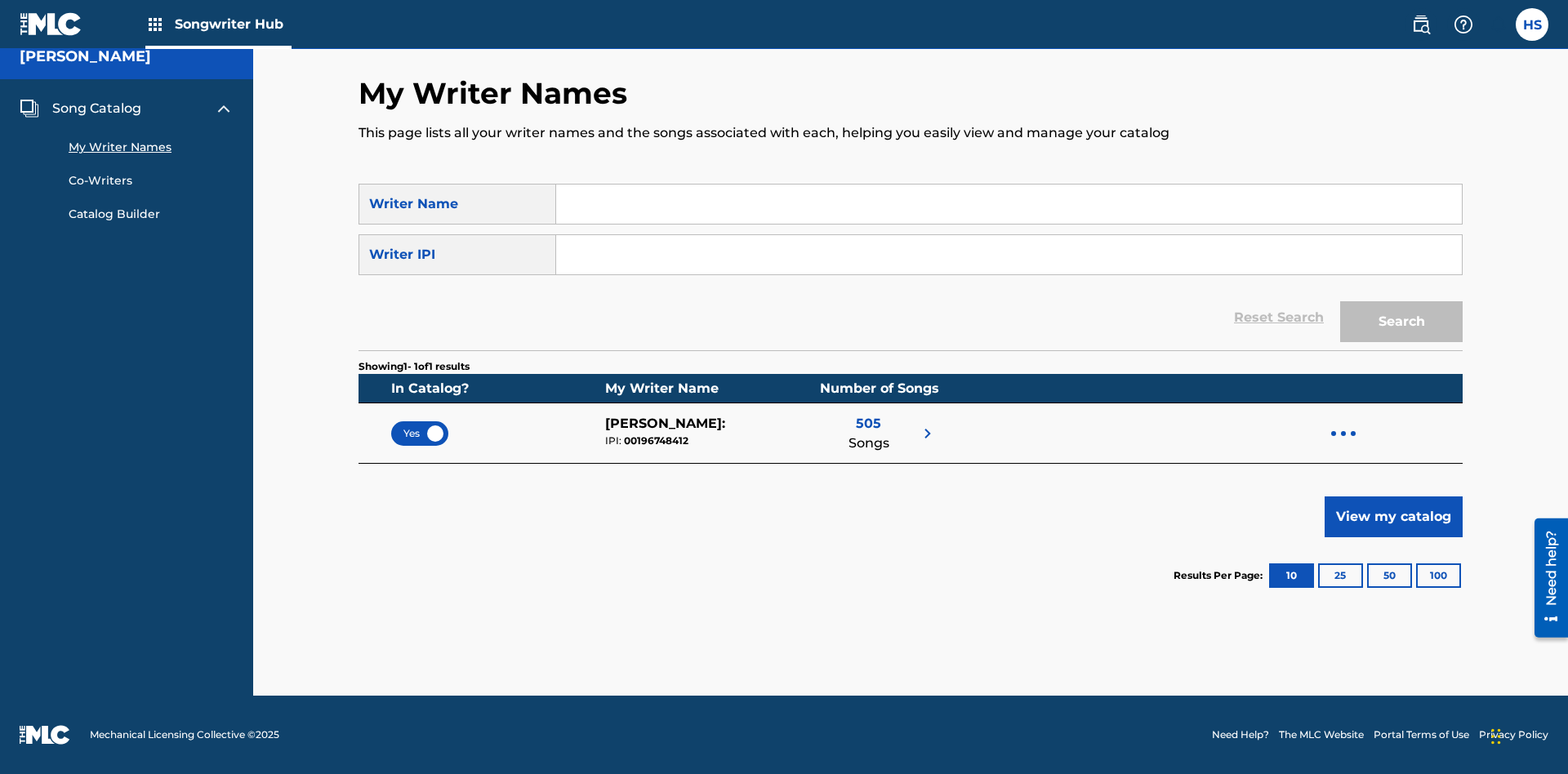
click at [419, 433] on span "Yes" at bounding box center [419, 433] width 33 height 15
click at [97, 109] on span "Song Catalog" at bounding box center [97, 109] width 89 height 20
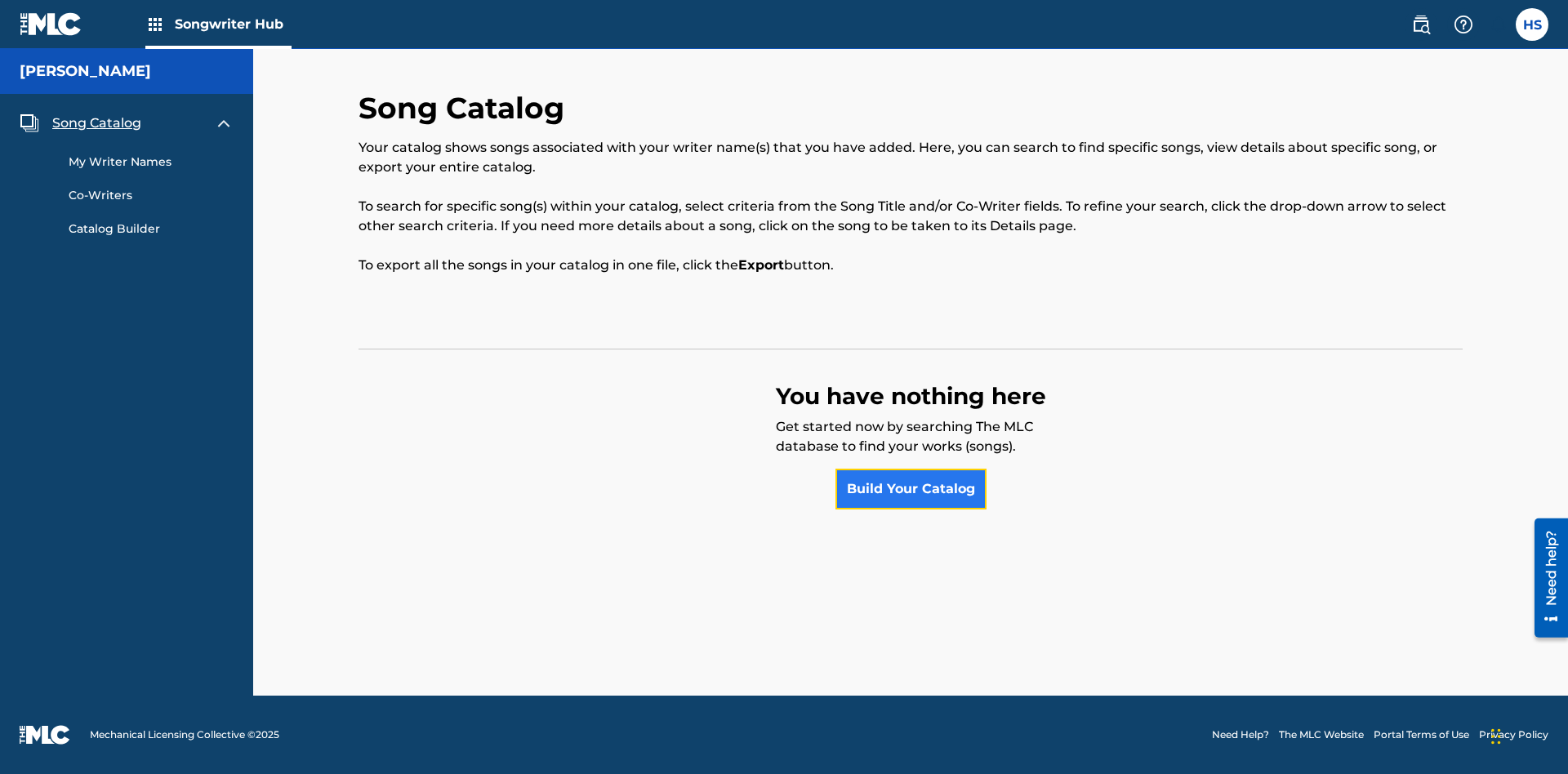
click at [911, 490] on link "Build Your Catalog" at bounding box center [910, 489] width 151 height 40
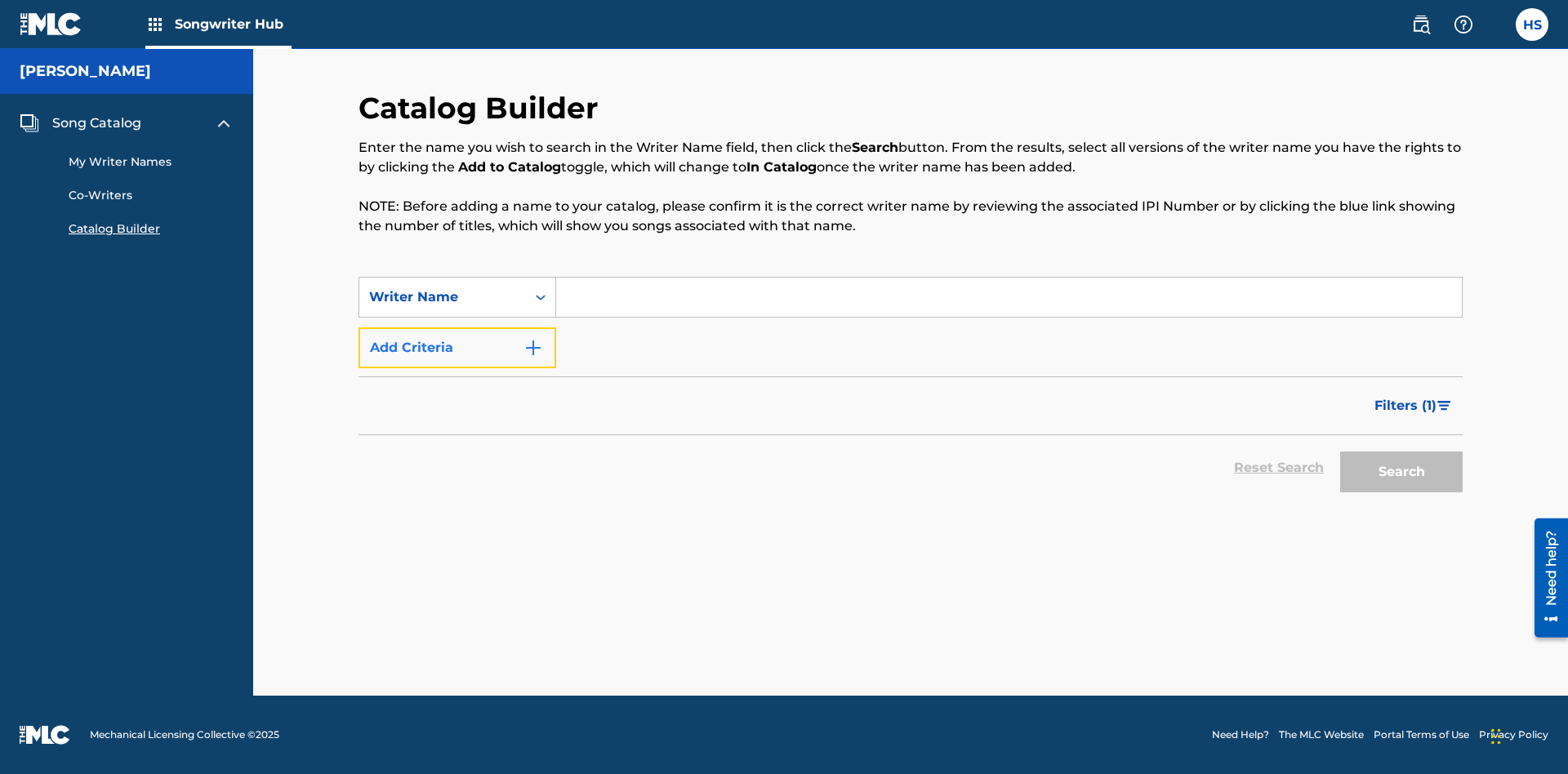
click at [457, 348] on button "Add Criteria" at bounding box center [457, 348] width 197 height 40
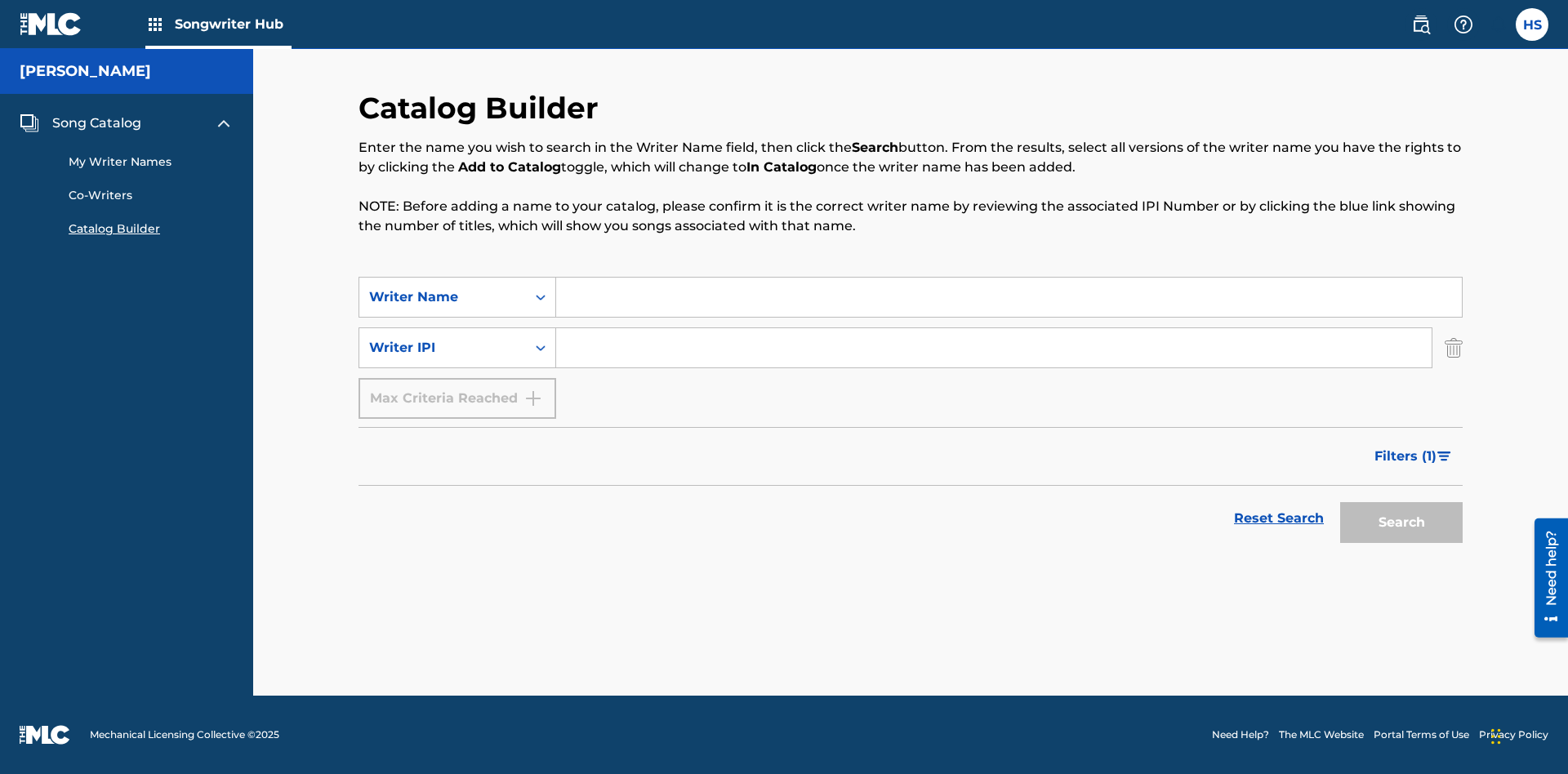
click at [1008, 297] on input "Search Form" at bounding box center [1008, 297] width 906 height 39
type input "[PERSON_NAME]"
click at [994, 348] on input "Search Form" at bounding box center [993, 348] width 875 height 39
type input "00196748412"
click at [1401, 523] on button "Search" at bounding box center [1401, 522] width 122 height 40
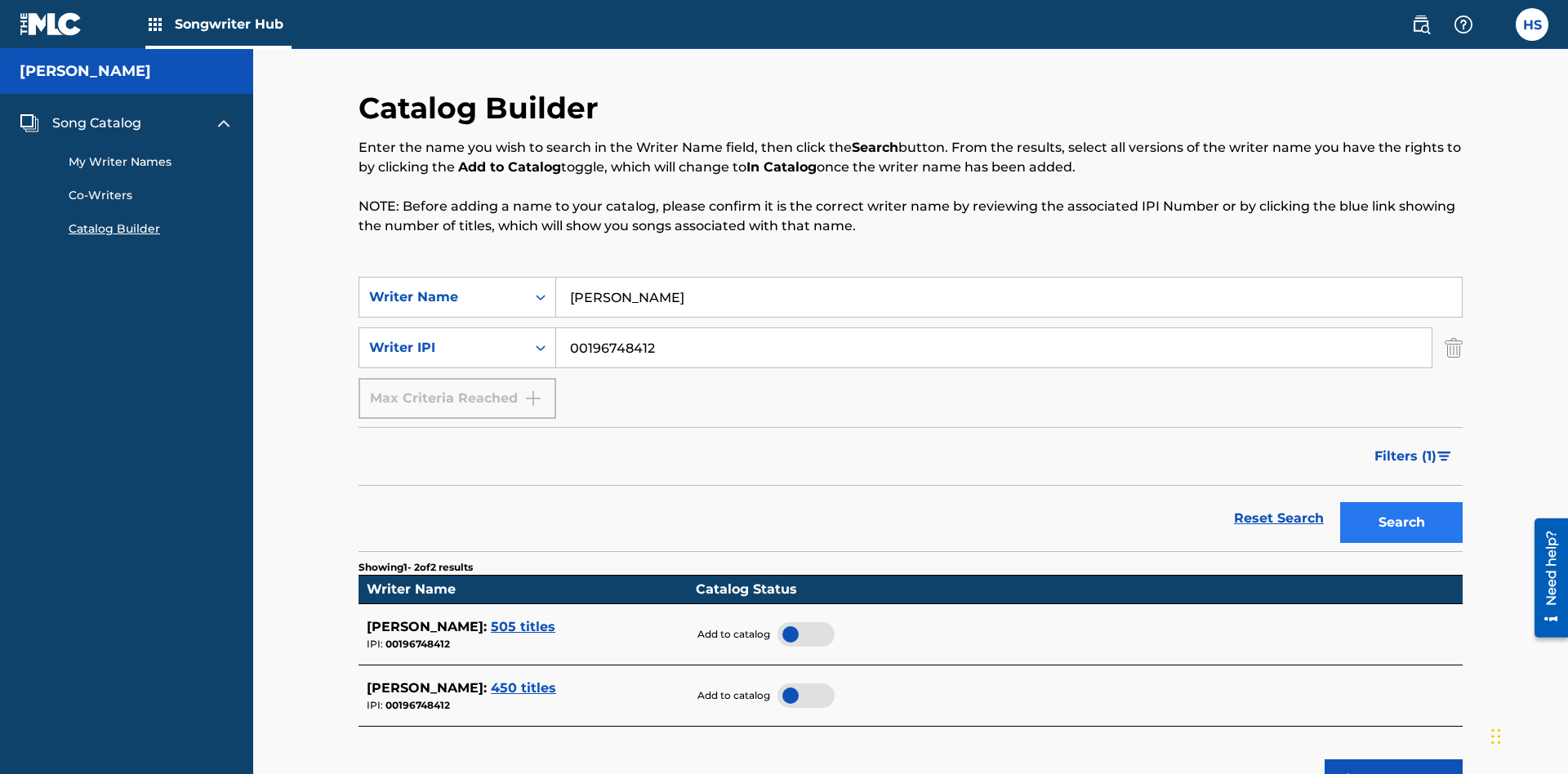
scroll to position [263, 0]
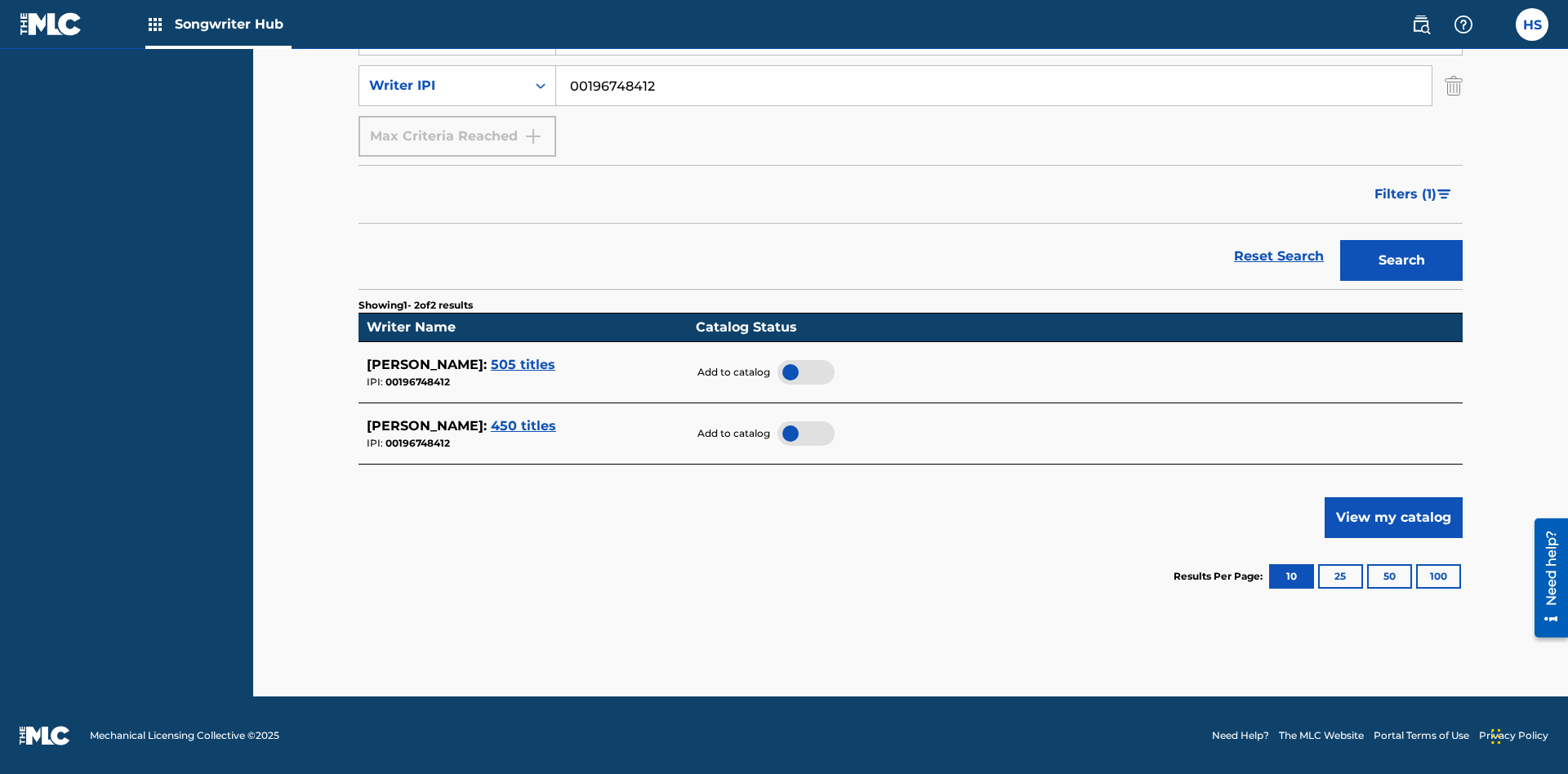
click at [805, 371] on div at bounding box center [806, 372] width 57 height 25
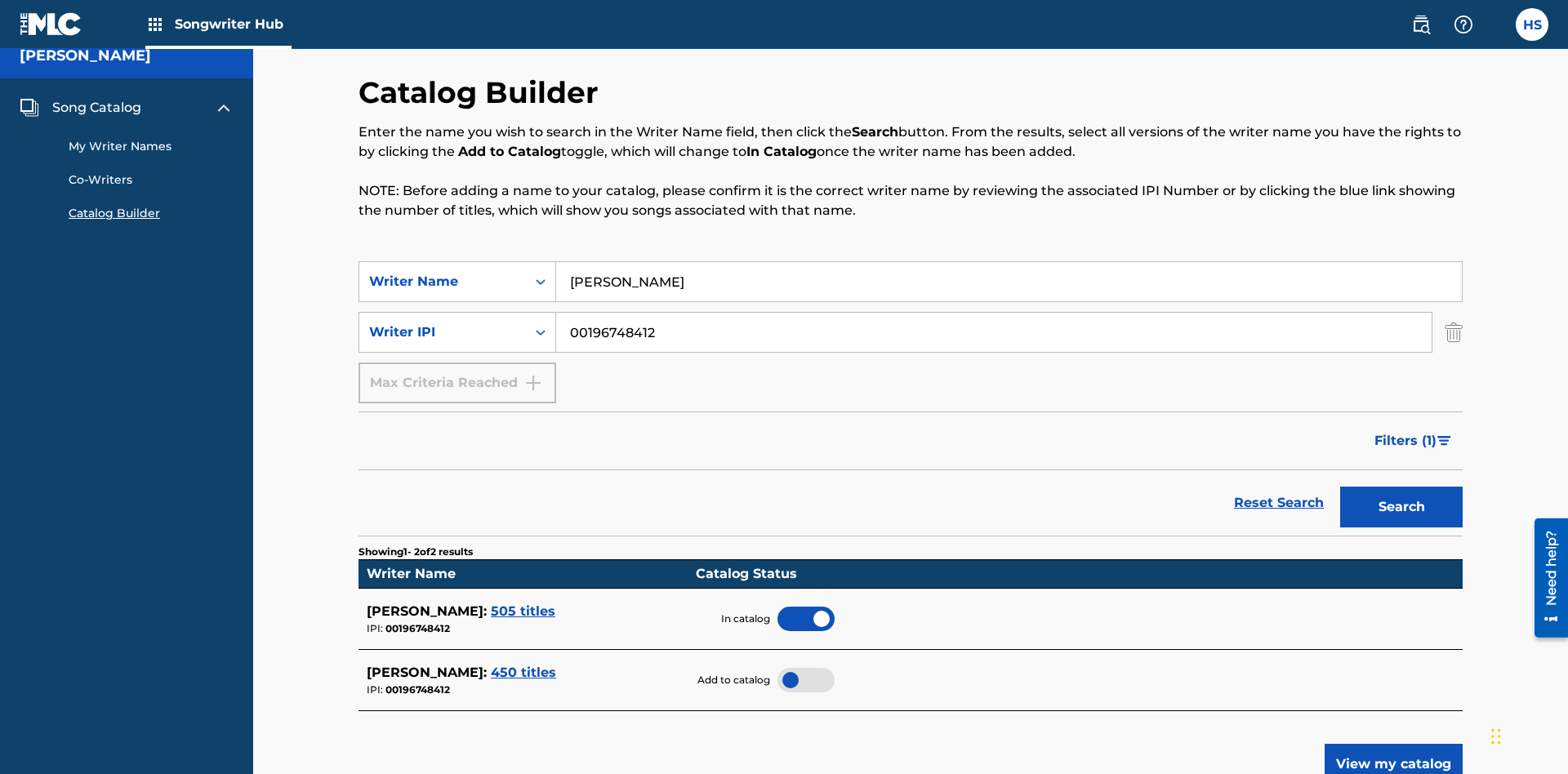
click at [97, 108] on span "Song Catalog" at bounding box center [97, 108] width 89 height 20
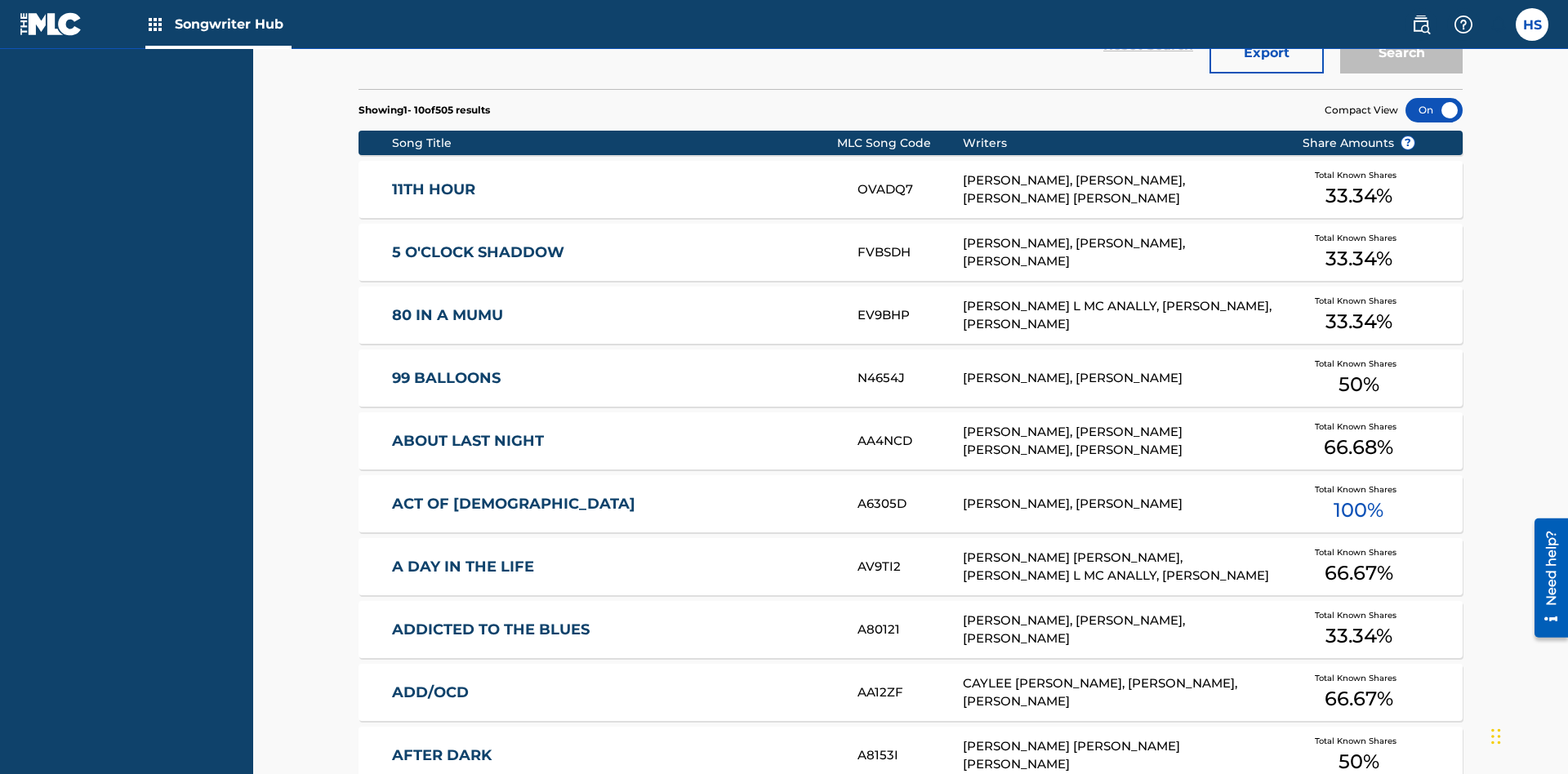
scroll to position [513, 0]
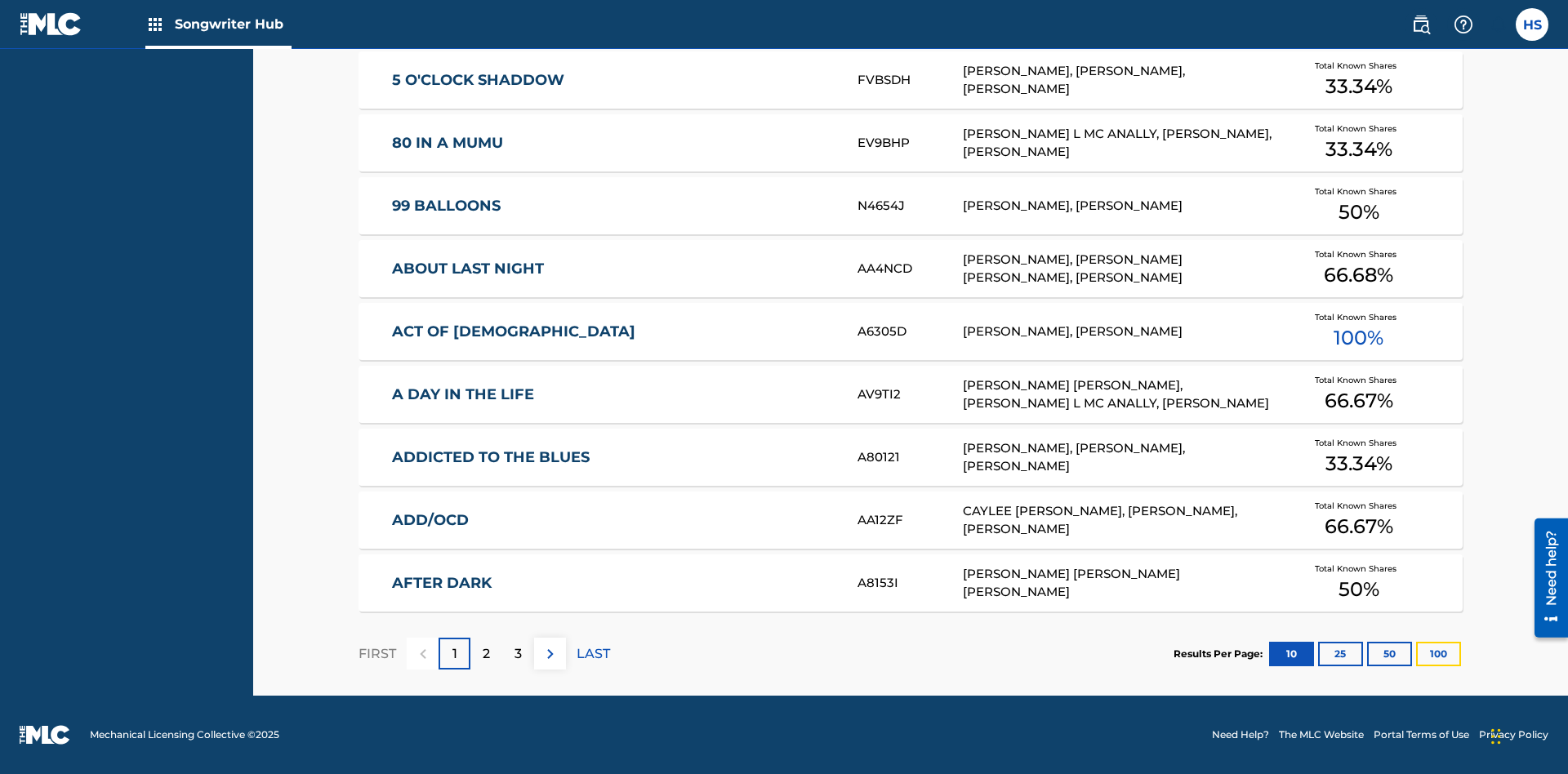
click at [1416, 654] on button "100" at bounding box center [1439, 654] width 45 height 25
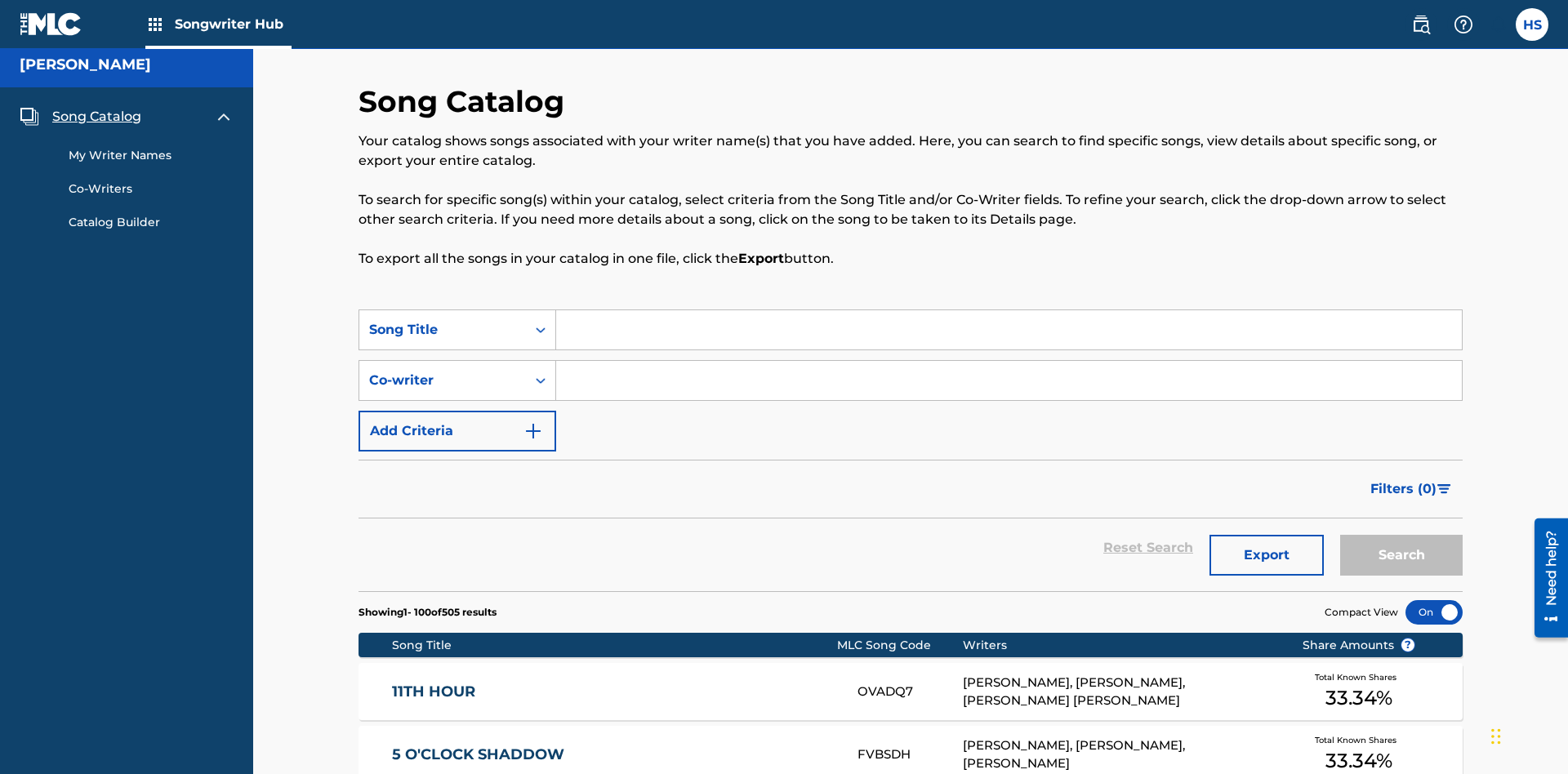
scroll to position [6342, 0]
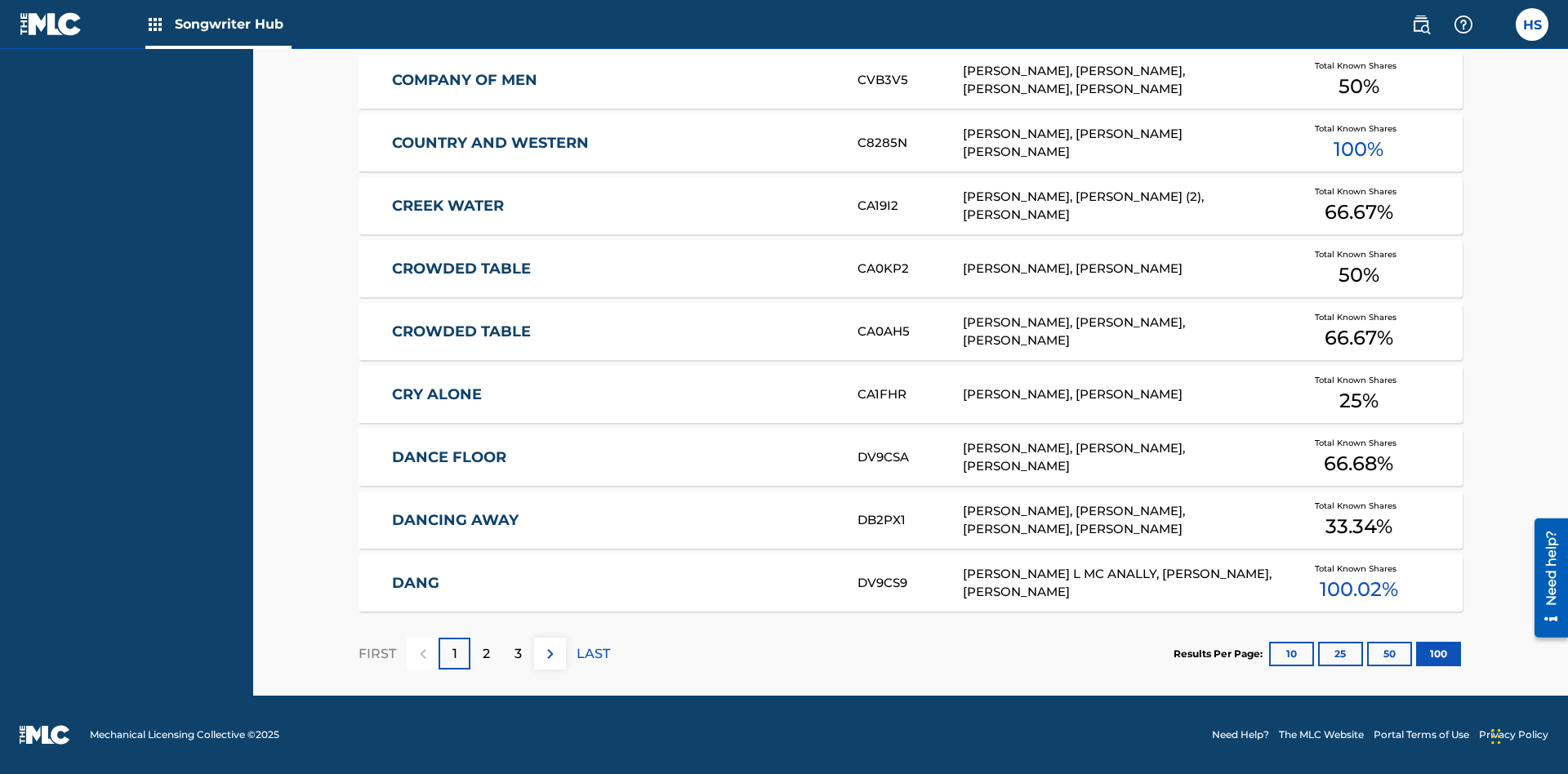
click at [376, 654] on p "FIRST" at bounding box center [377, 655] width 37 height 20
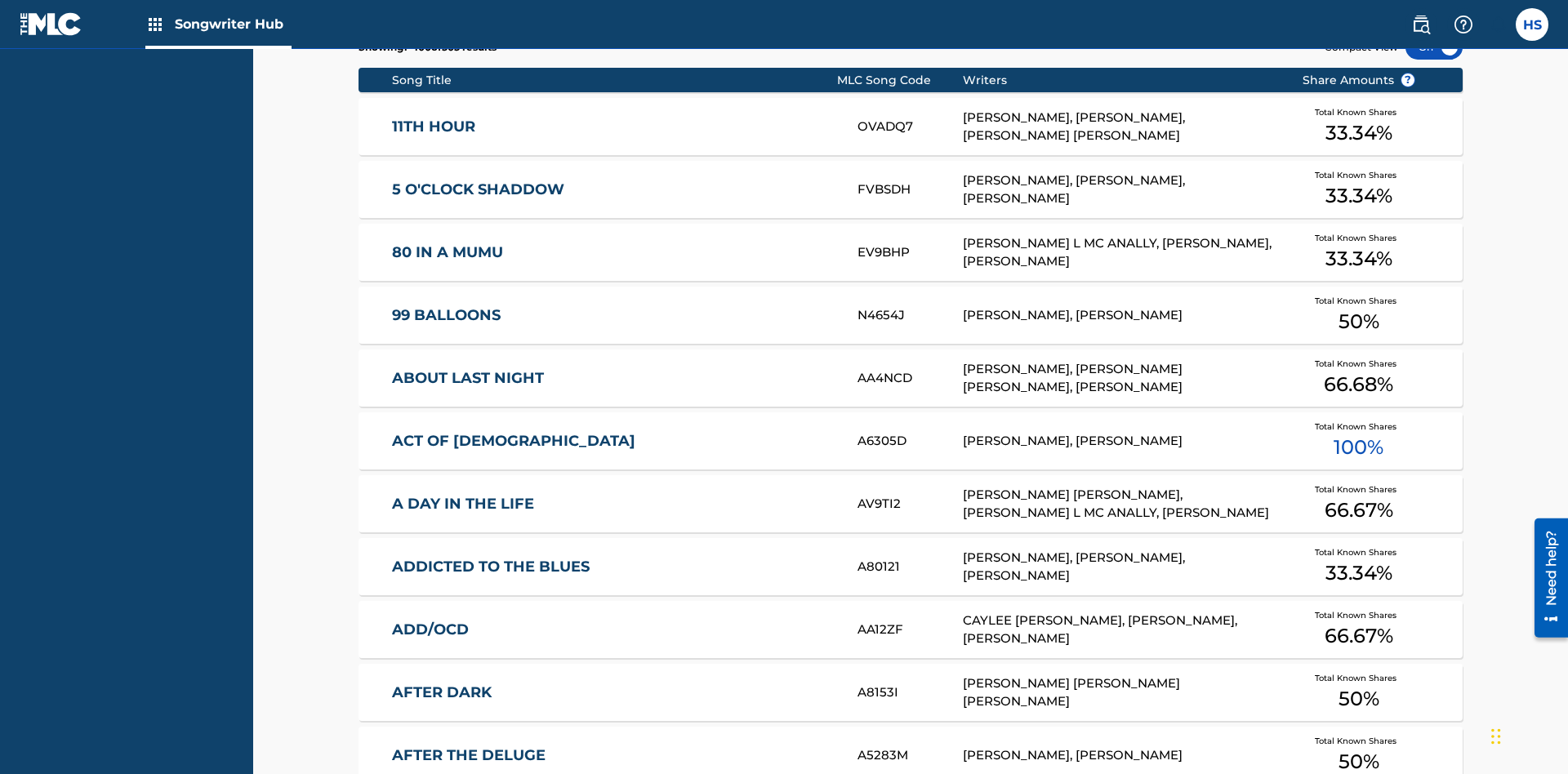
scroll to position [513, 0]
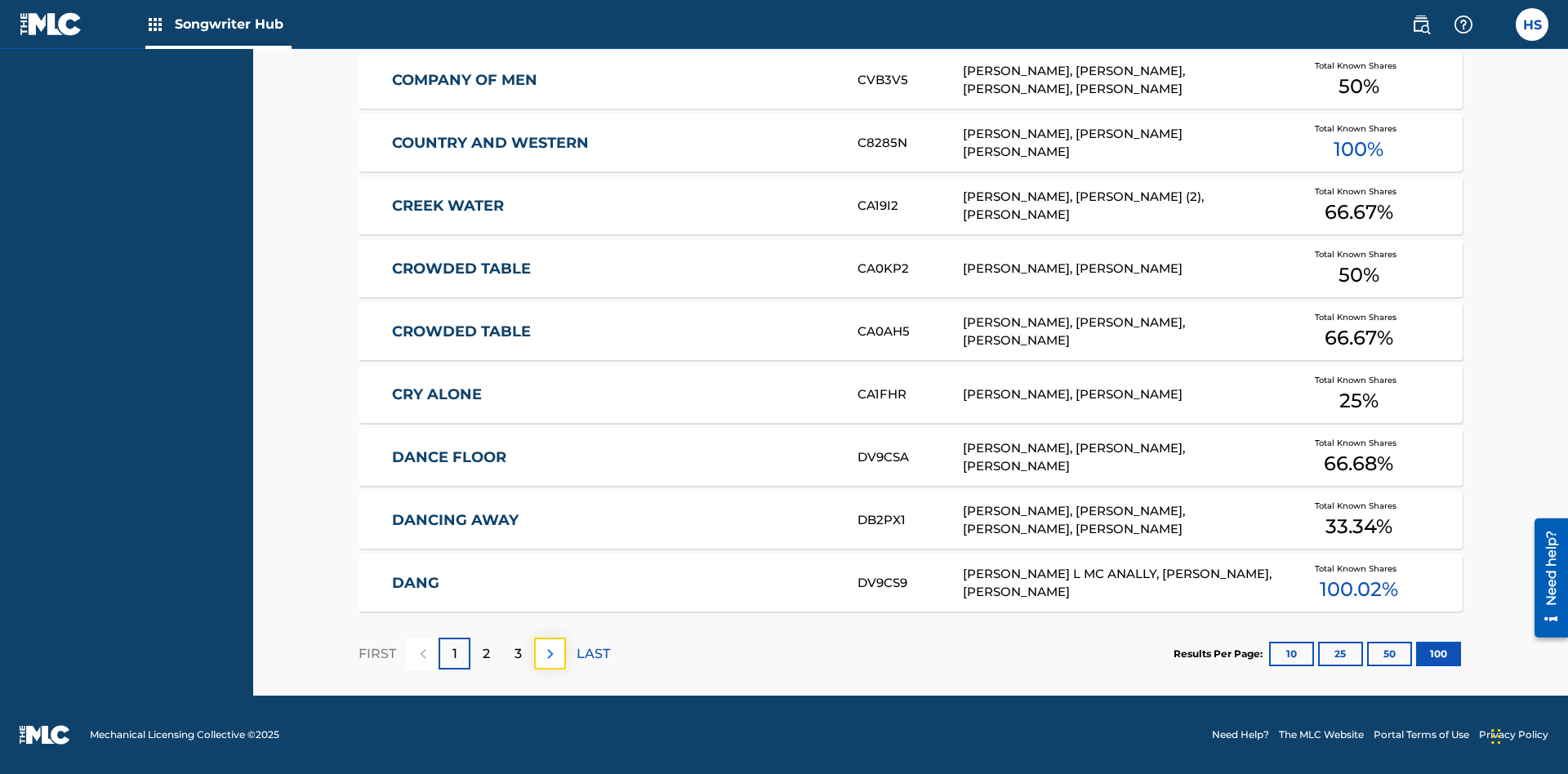
click at [550, 654] on img at bounding box center [551, 655] width 20 height 20
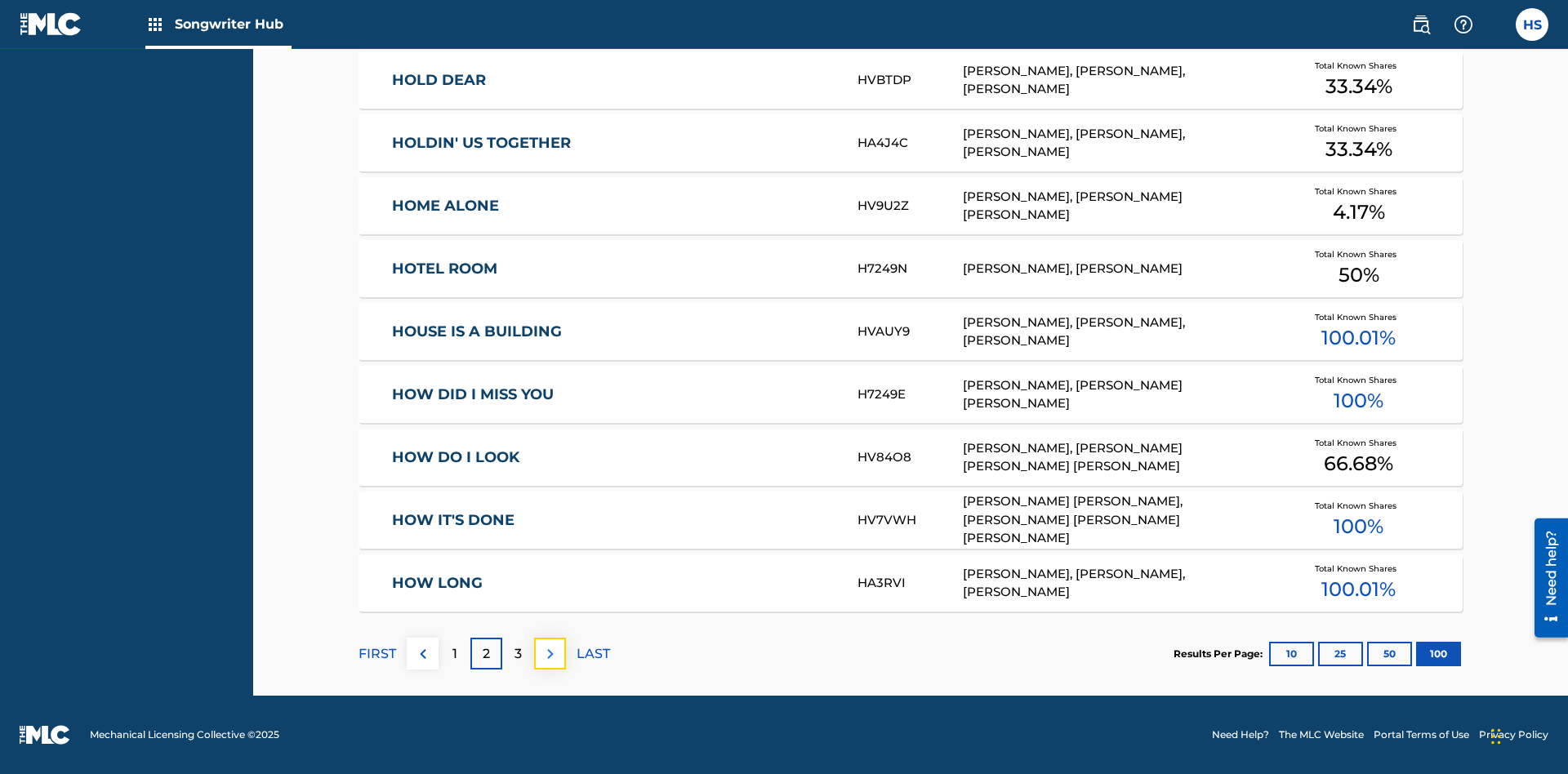
click at [550, 654] on img at bounding box center [551, 655] width 20 height 20
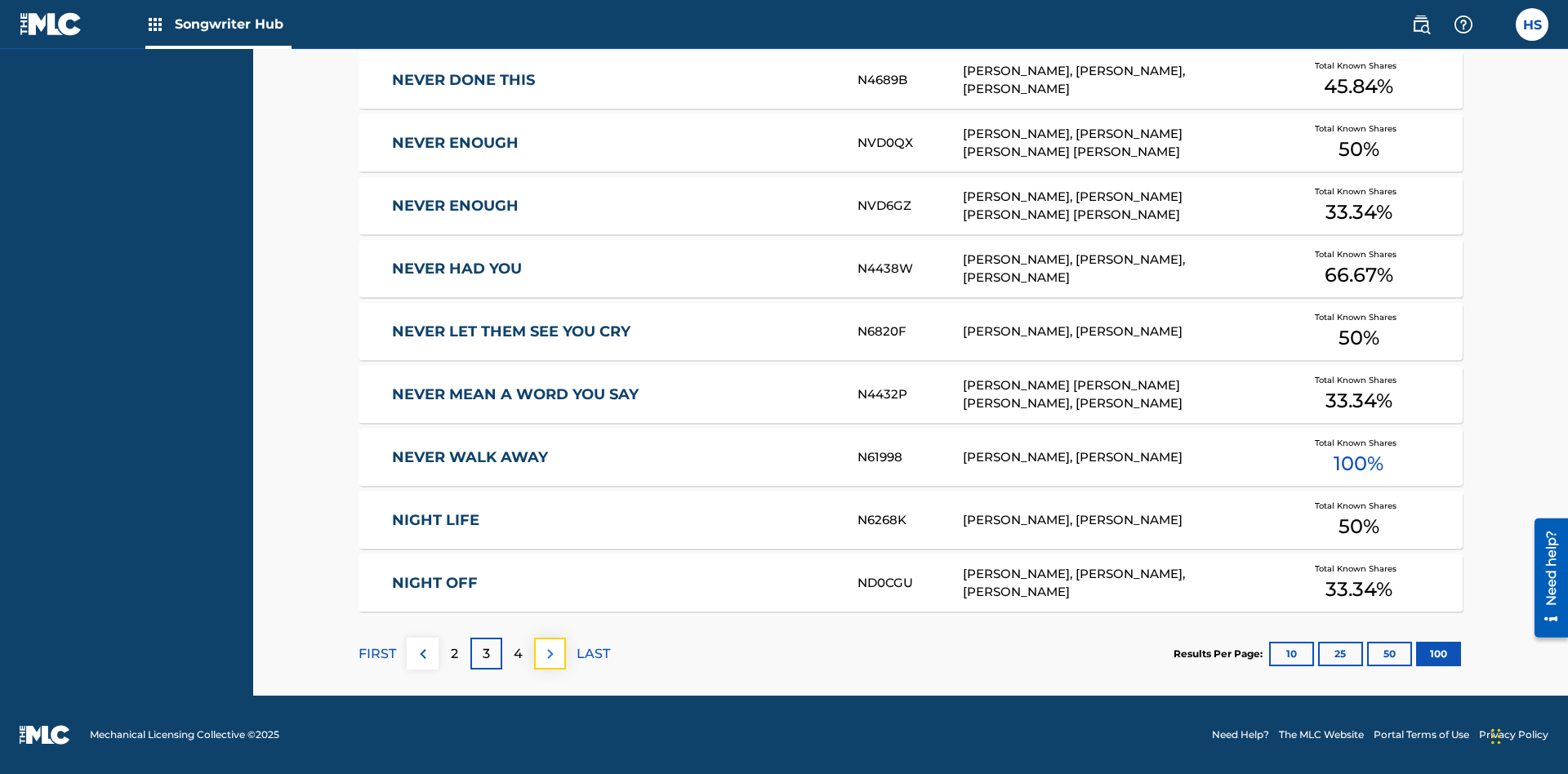
click at [550, 654] on img at bounding box center [551, 655] width 20 height 20
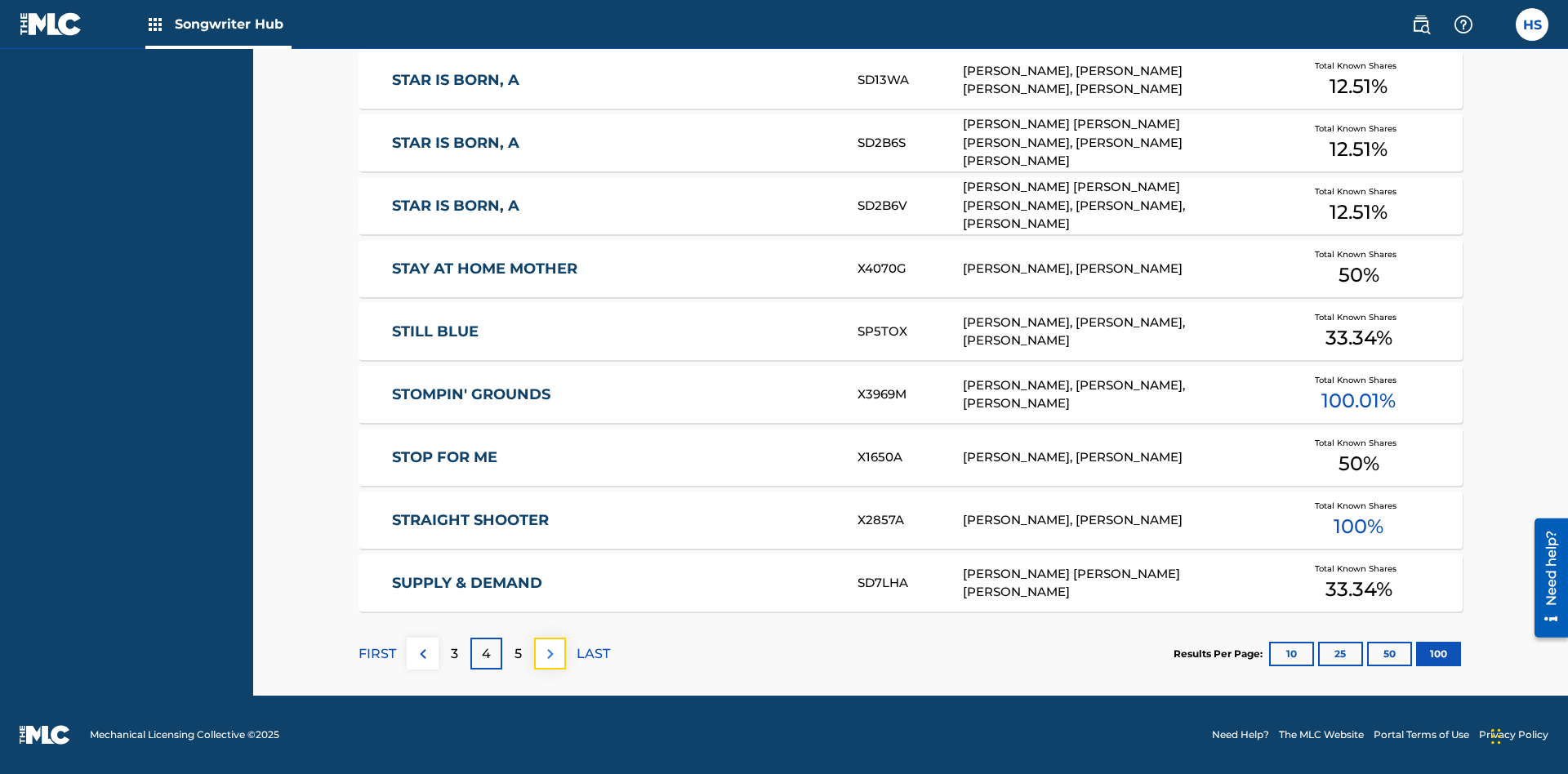
click at [550, 654] on img at bounding box center [551, 655] width 20 height 20
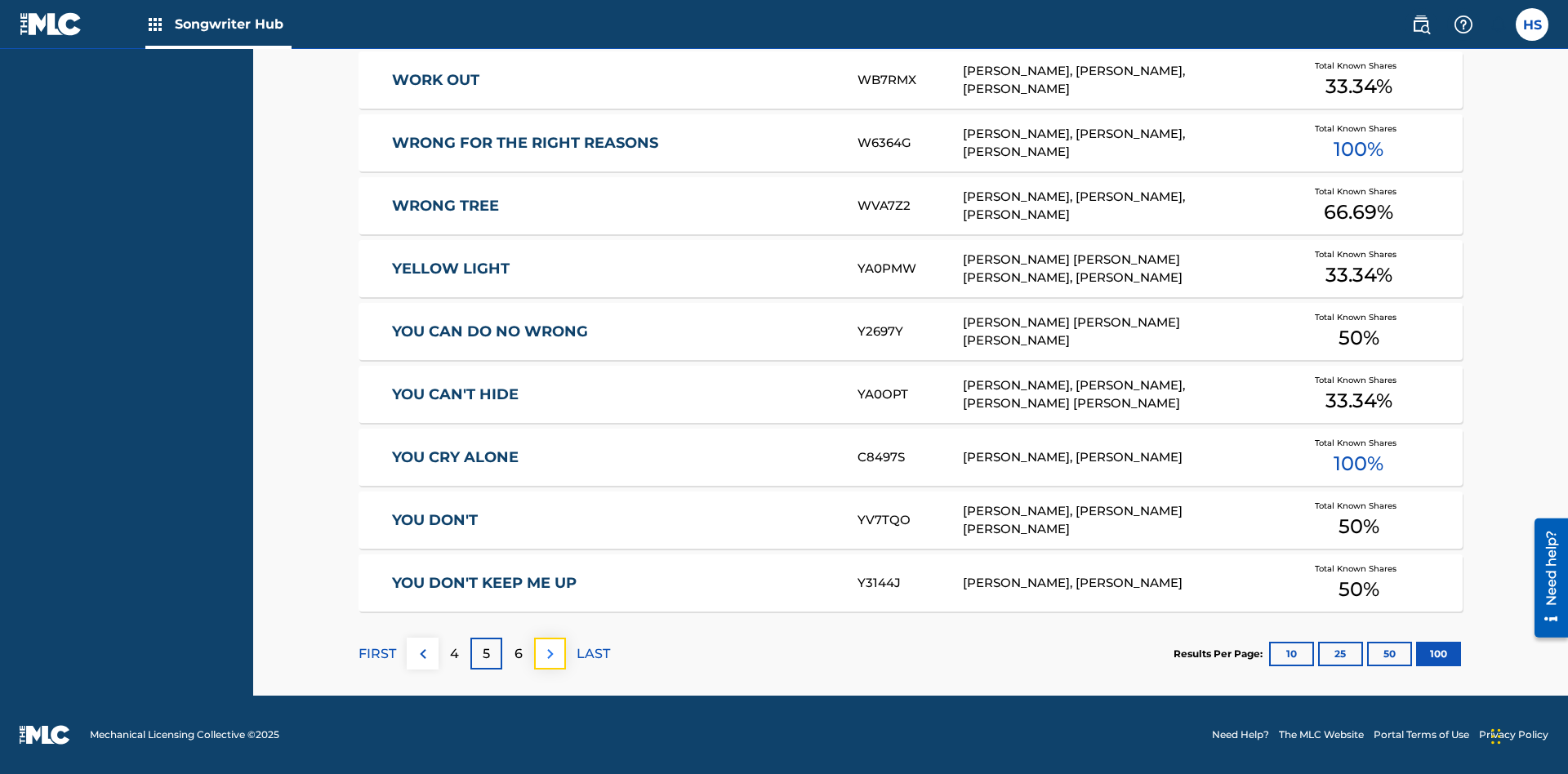
click at [550, 654] on img at bounding box center [551, 655] width 20 height 20
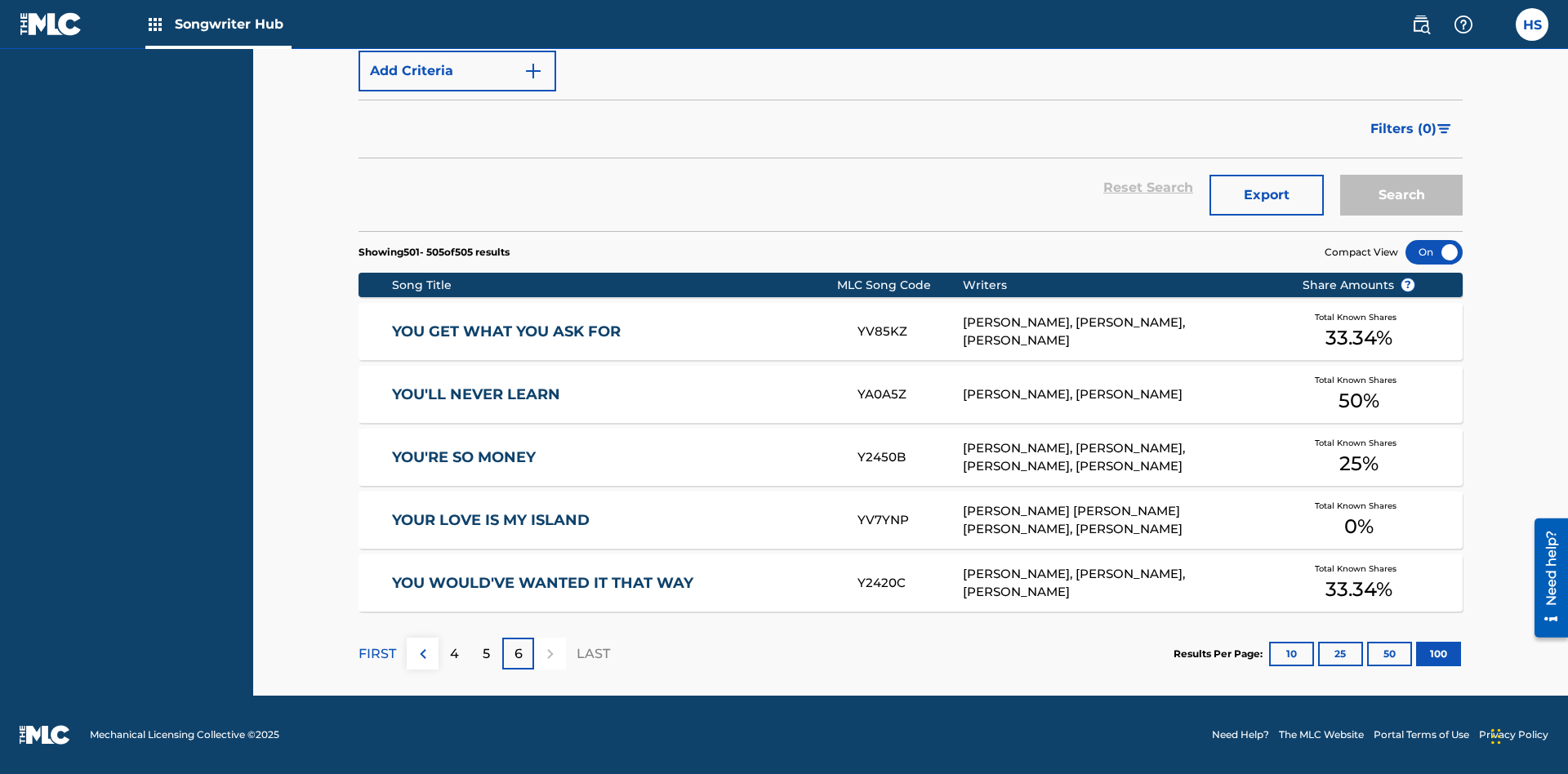
scroll to position [55, 0]
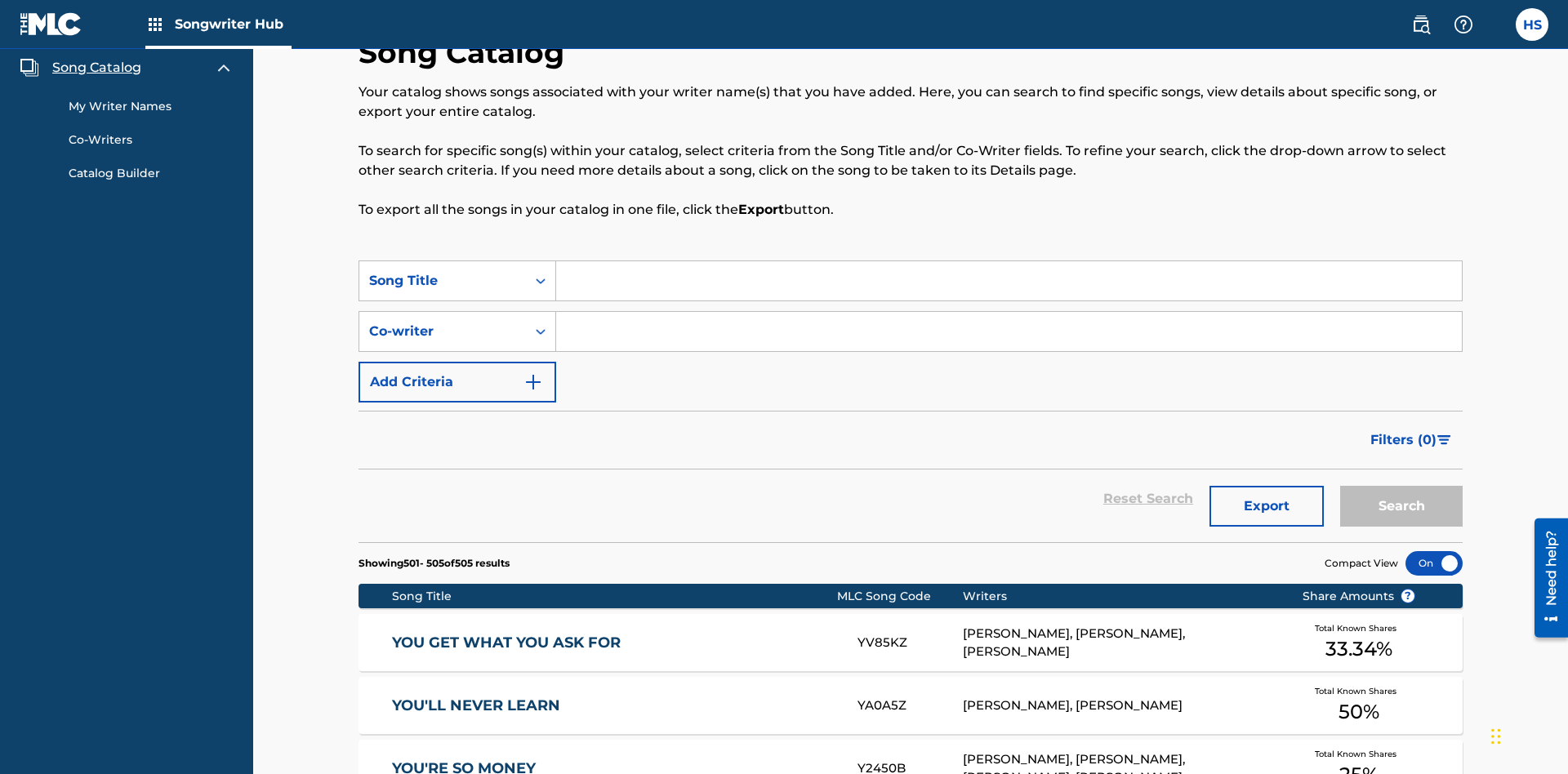
click at [151, 107] on link "My Writer Names" at bounding box center [151, 106] width 165 height 17
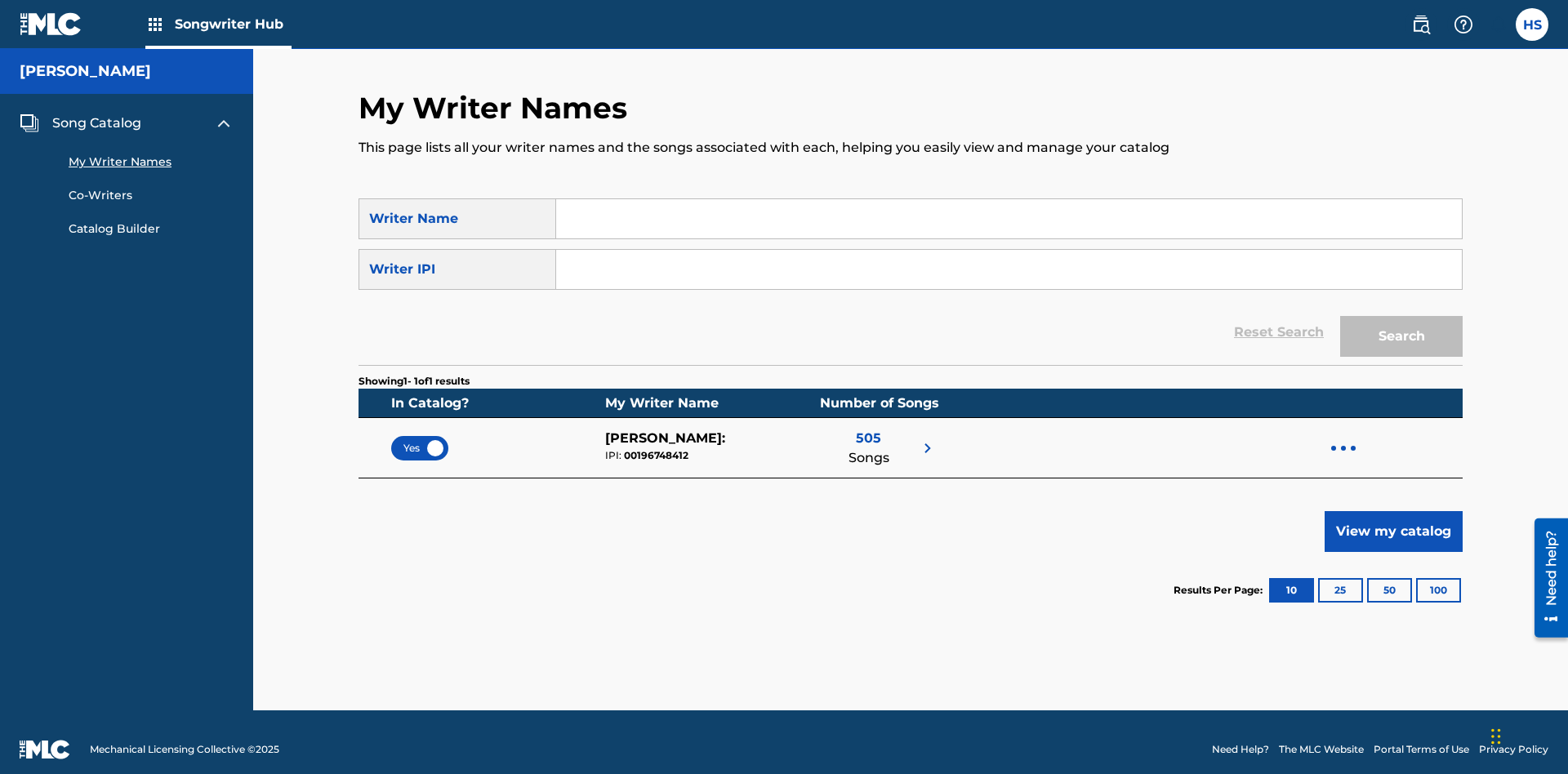
scroll to position [15, 0]
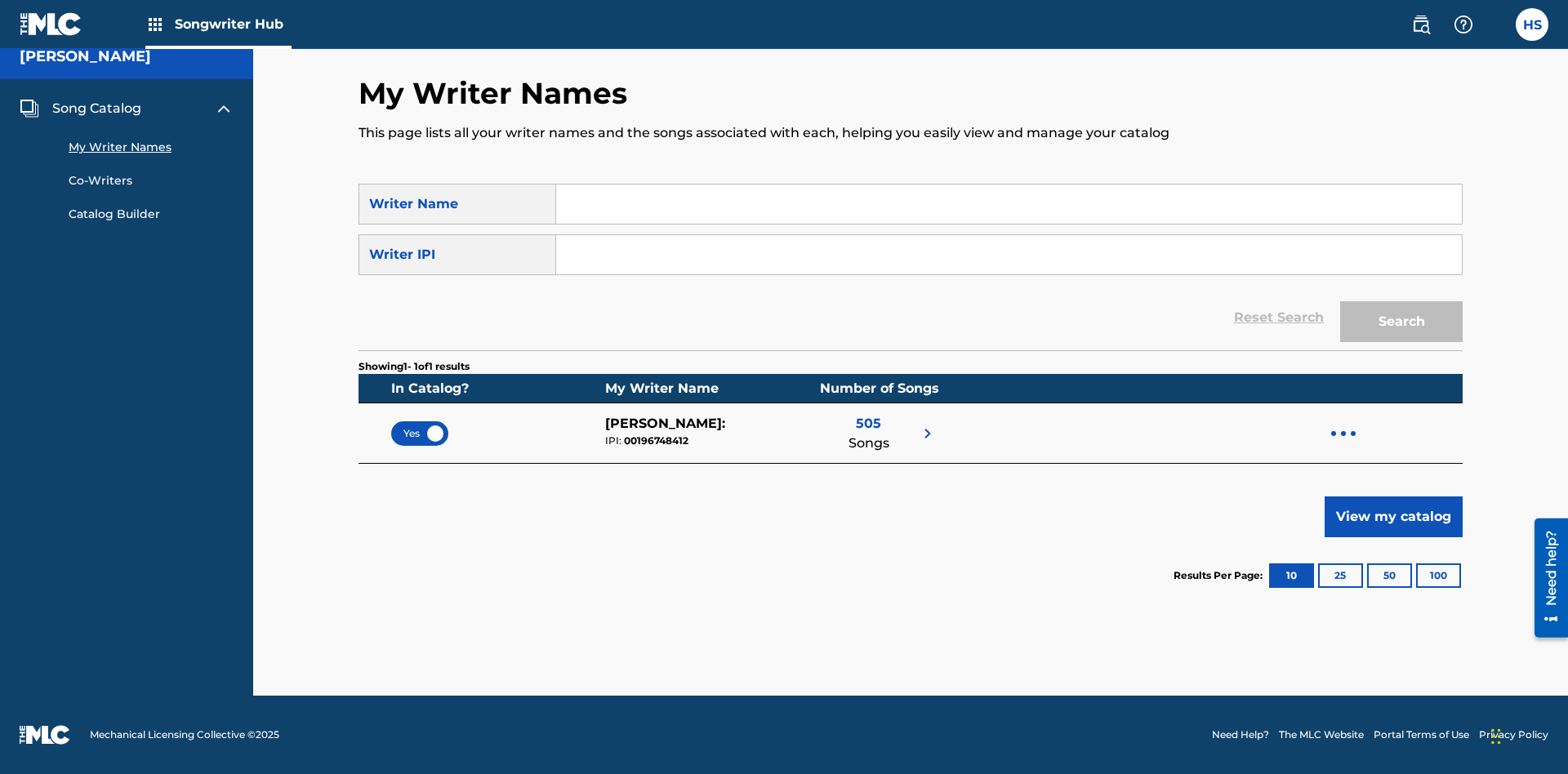
click at [419, 433] on span "Yes" at bounding box center [419, 433] width 33 height 15
click at [97, 109] on span "Song Catalog" at bounding box center [97, 109] width 89 height 20
